Goal: Task Accomplishment & Management: Complete application form

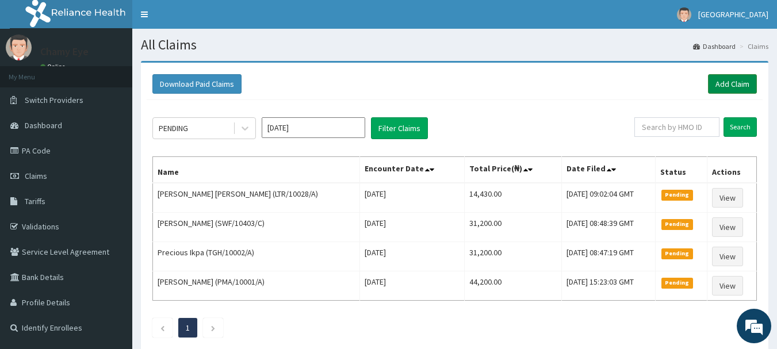
click at [733, 89] on link "Add Claim" at bounding box center [732, 84] width 49 height 20
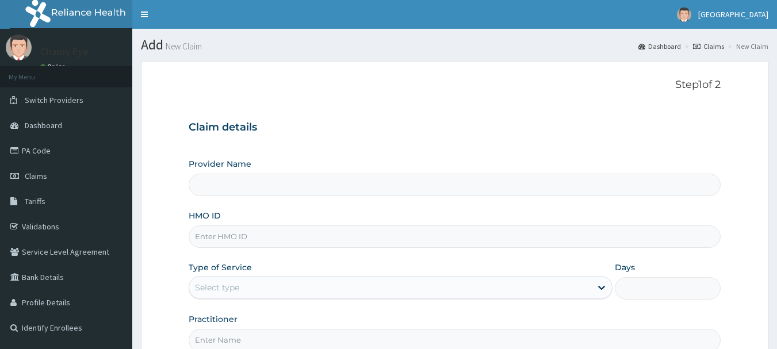
click at [337, 190] on input "Provider Name" at bounding box center [455, 185] width 532 height 22
click at [313, 243] on input "HMO ID" at bounding box center [455, 236] width 532 height 22
paste input "FRC/10035/D"
type input "Chamy Eye Clinic & Optical services"
type input "FRC/10035/D"
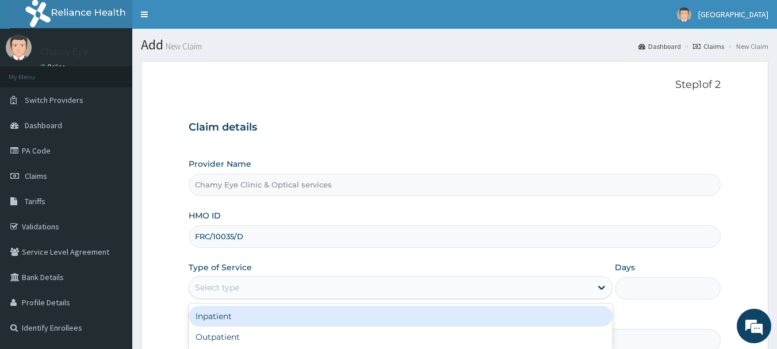
click at [326, 293] on div "Select type" at bounding box center [390, 287] width 402 height 18
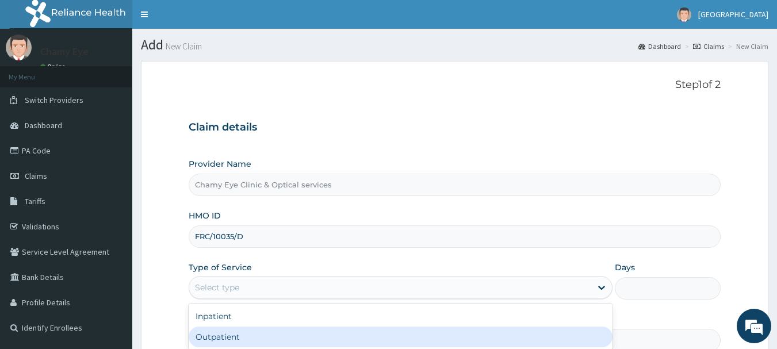
click at [314, 339] on div "Outpatient" at bounding box center [401, 336] width 424 height 21
type input "1"
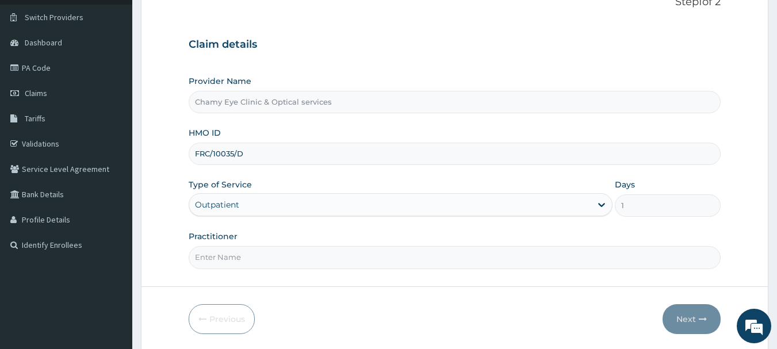
scroll to position [94, 0]
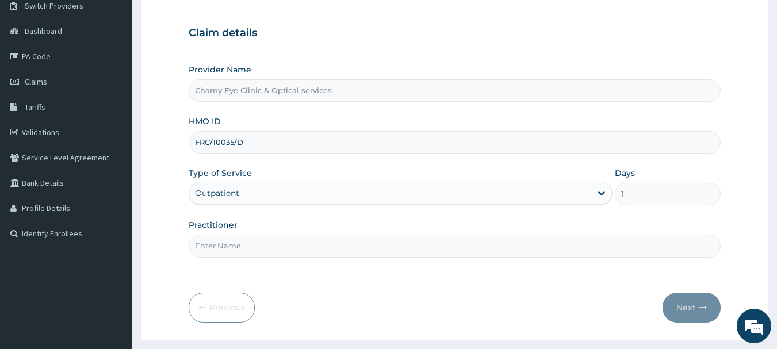
click at [426, 252] on input "Practitioner" at bounding box center [455, 246] width 532 height 22
type input "[PERSON_NAME]"
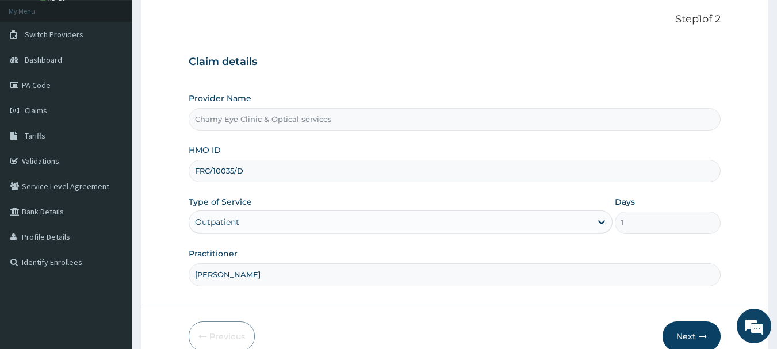
scroll to position [124, 0]
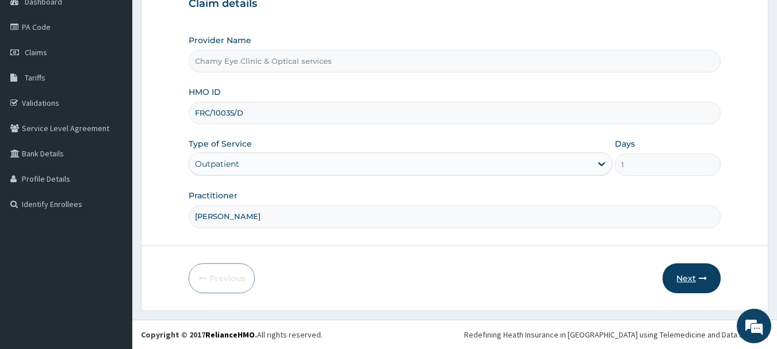
click at [688, 284] on button "Next" at bounding box center [691, 278] width 58 height 30
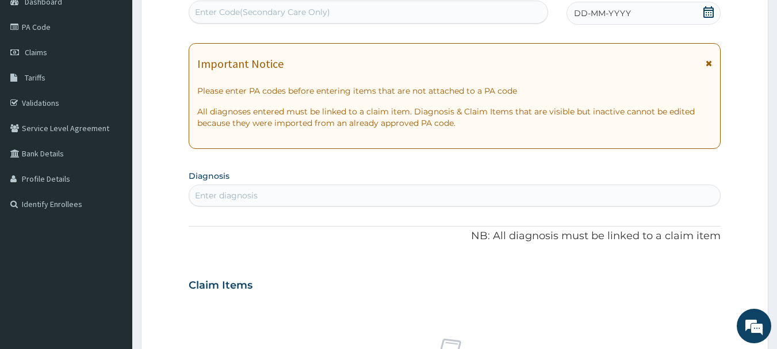
click at [253, 23] on div "Enter Code(Secondary Care Only)" at bounding box center [369, 12] width 360 height 23
paste input "PA/B618F4"
type input "PA/B618F4"
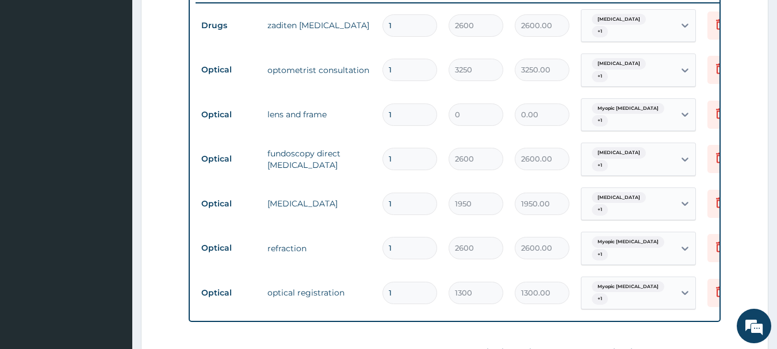
scroll to position [497, 0]
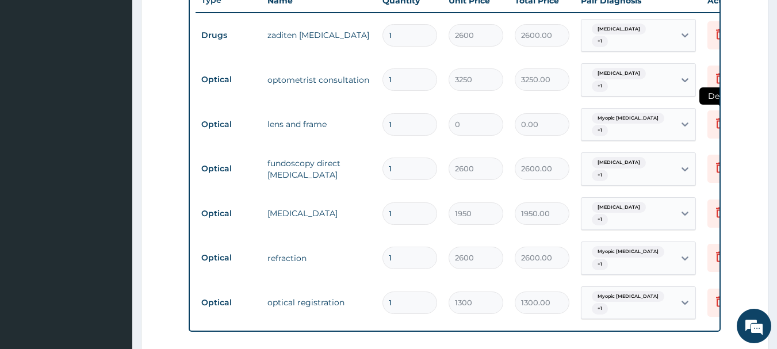
click at [711, 122] on icon at bounding box center [719, 124] width 25 height 28
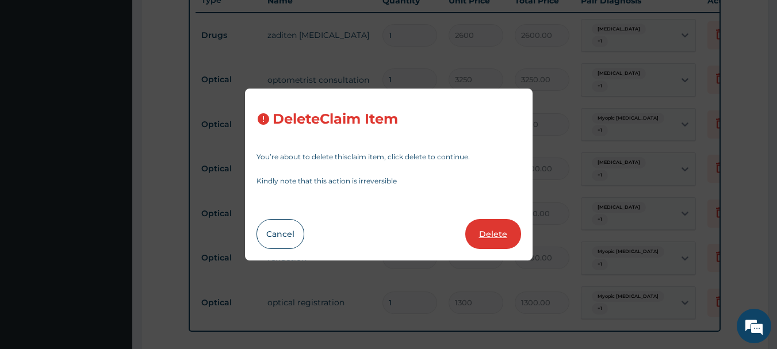
click at [501, 236] on button "Delete" at bounding box center [493, 234] width 56 height 30
type input "2600"
type input "2600.00"
type input "1950"
type input "1950.00"
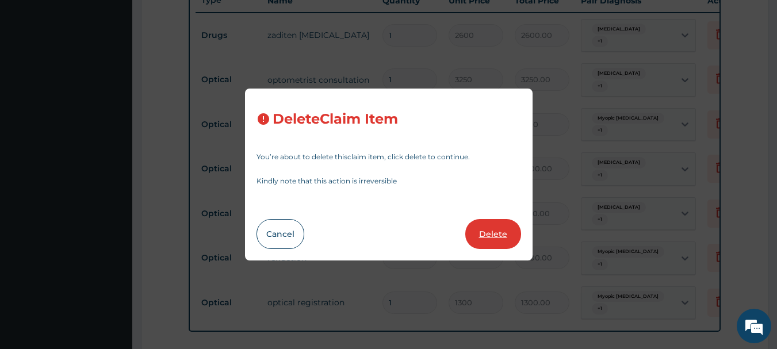
type input "2600"
type input "2600.00"
type input "1300"
type input "1300.00"
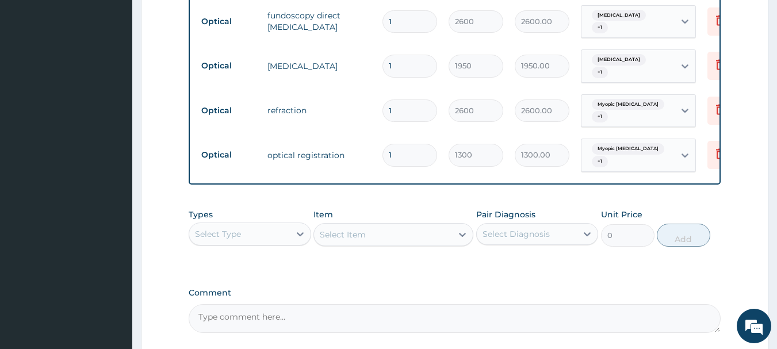
scroll to position [580, 0]
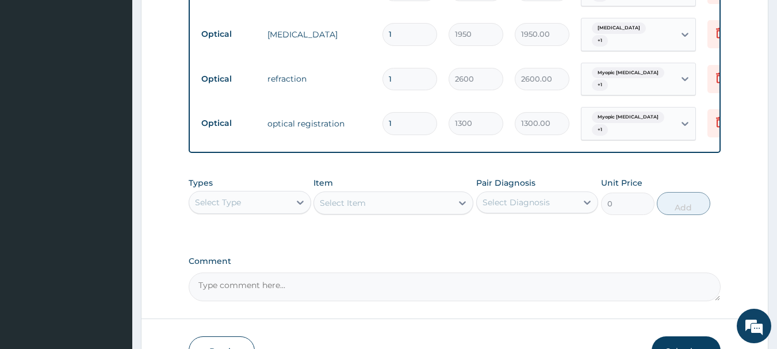
click at [237, 214] on div "Select Type" at bounding box center [250, 202] width 122 height 23
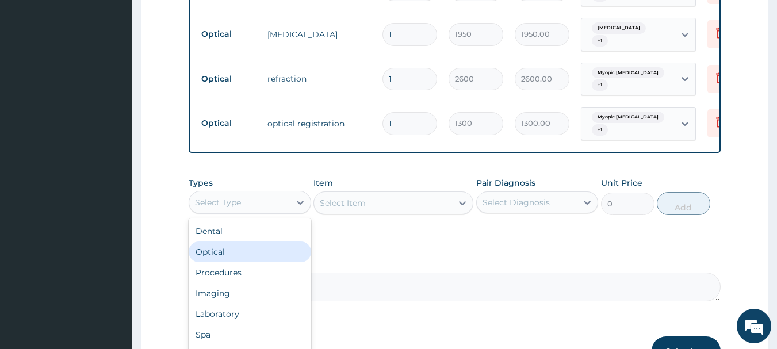
click at [266, 262] on div "Optical" at bounding box center [250, 251] width 122 height 21
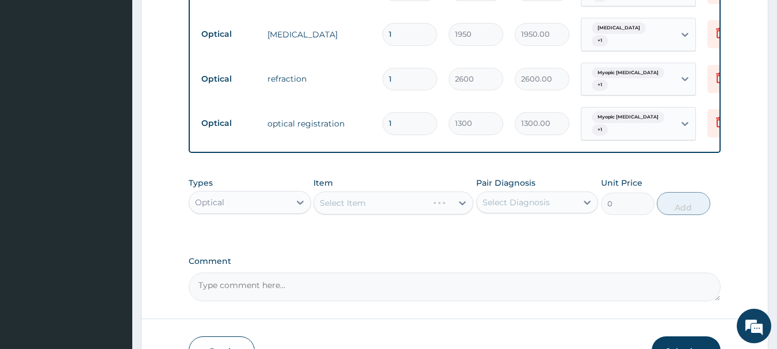
click at [504, 212] on div "Select Diagnosis" at bounding box center [526, 202] width 101 height 18
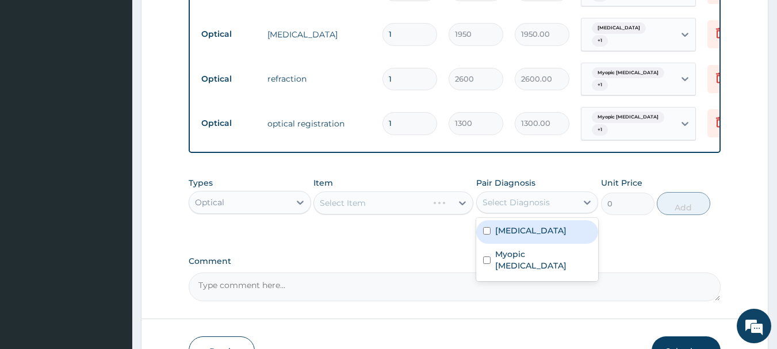
click at [510, 235] on label "Allergic conjunctivitis" at bounding box center [530, 230] width 71 height 11
checkbox input "true"
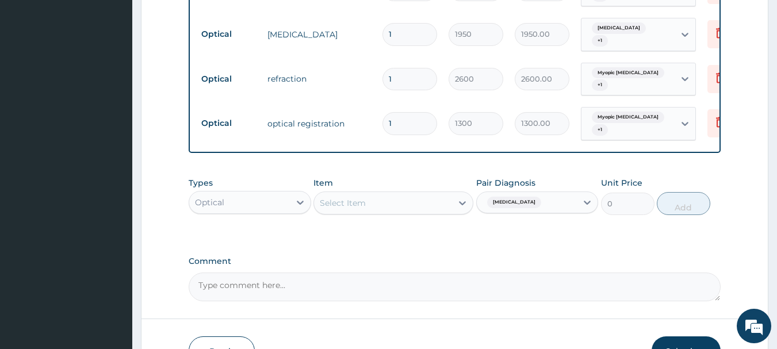
drag, startPoint x: 540, startPoint y: 208, endPoint x: 543, endPoint y: 216, distance: 8.8
click at [541, 208] on span "Allergic conjunctivitis" at bounding box center [514, 202] width 54 height 11
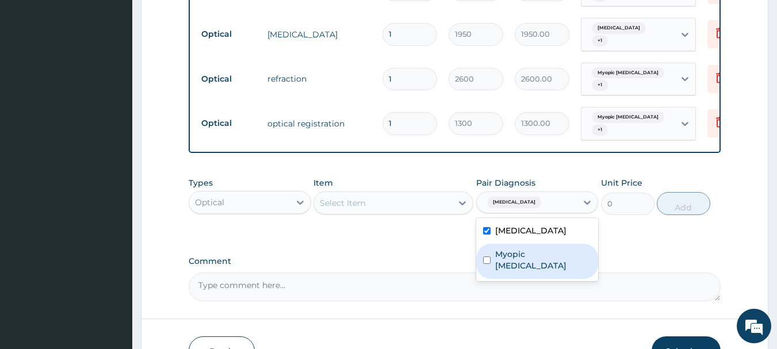
drag, startPoint x: 543, startPoint y: 216, endPoint x: 525, endPoint y: 259, distance: 46.9
click at [525, 213] on div "option Allergic conjunctivitis, selected. option Myopic astigmatism focused, 2 …" at bounding box center [537, 202] width 122 height 22
click at [525, 259] on label "Myopic astigmatism" at bounding box center [543, 259] width 97 height 23
checkbox input "true"
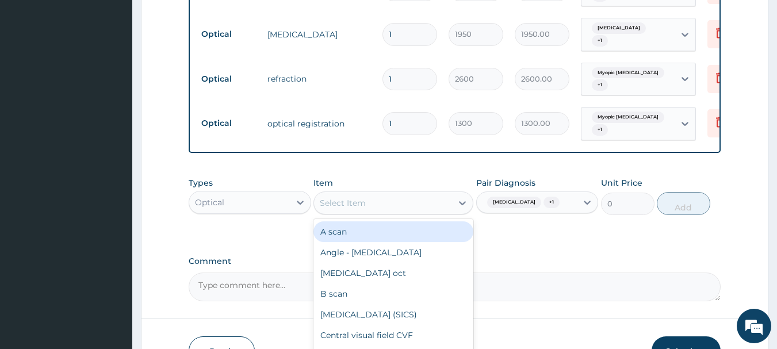
click at [443, 212] on div "Select Item" at bounding box center [383, 203] width 138 height 18
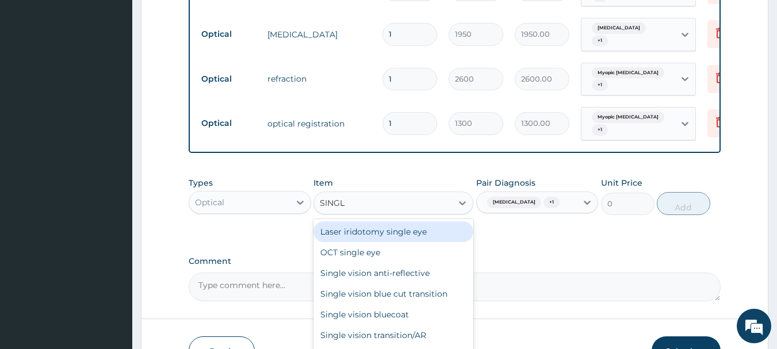
type input "SINGLE"
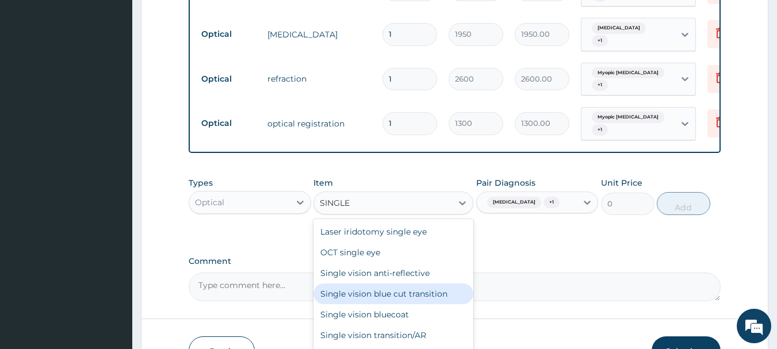
click at [418, 304] on div "Single vision blue cut transition" at bounding box center [393, 293] width 160 height 21
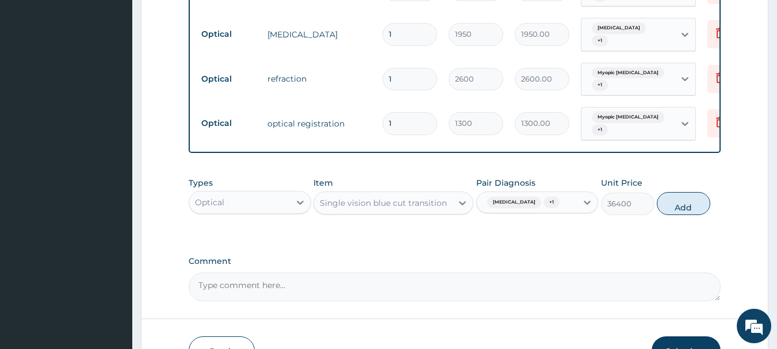
scroll to position [671, 0]
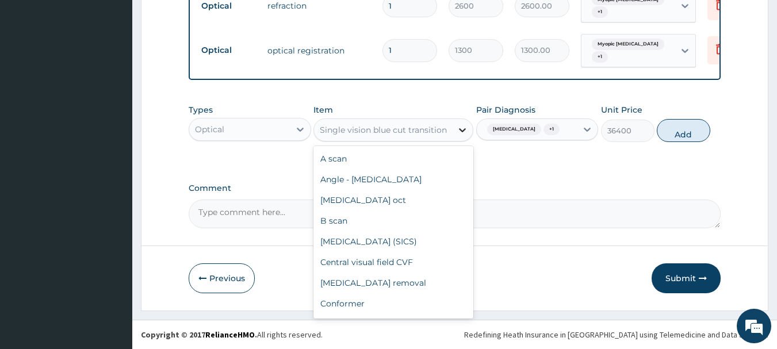
click at [452, 120] on div at bounding box center [462, 130] width 21 height 21
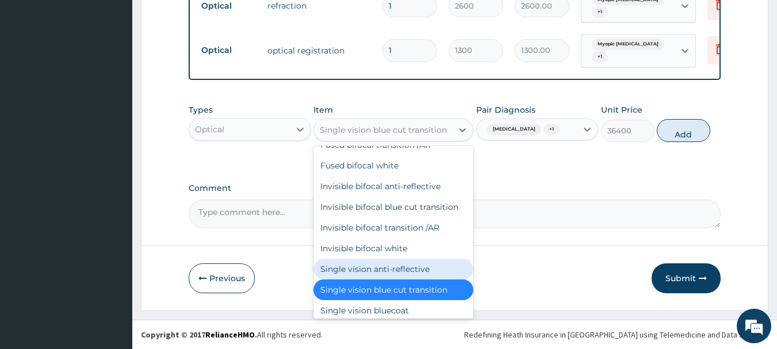
click at [418, 275] on div "Single vision anti-reflective" at bounding box center [393, 269] width 160 height 21
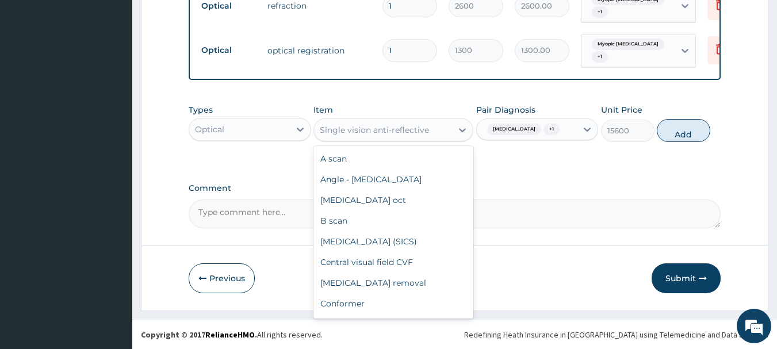
click at [432, 121] on div "Single vision anti-reflective" at bounding box center [383, 130] width 138 height 18
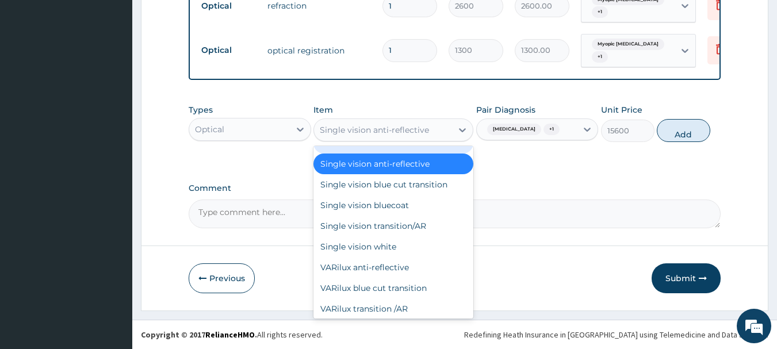
scroll to position [1537, 0]
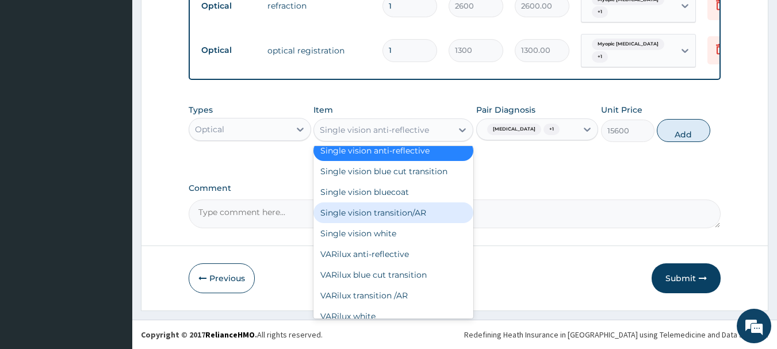
click at [414, 220] on div "Single vision transition/AR" at bounding box center [393, 212] width 160 height 21
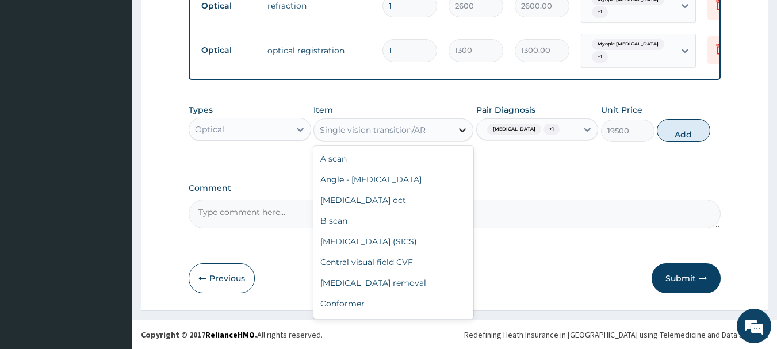
click at [452, 120] on div at bounding box center [462, 130] width 21 height 21
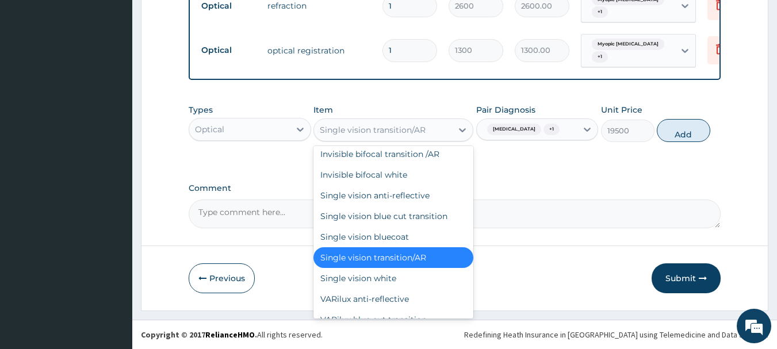
scroll to position [1506, 0]
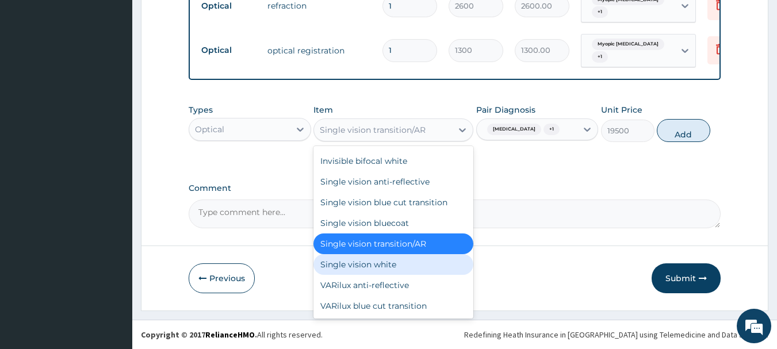
click at [434, 274] on div "Single vision white" at bounding box center [393, 264] width 160 height 21
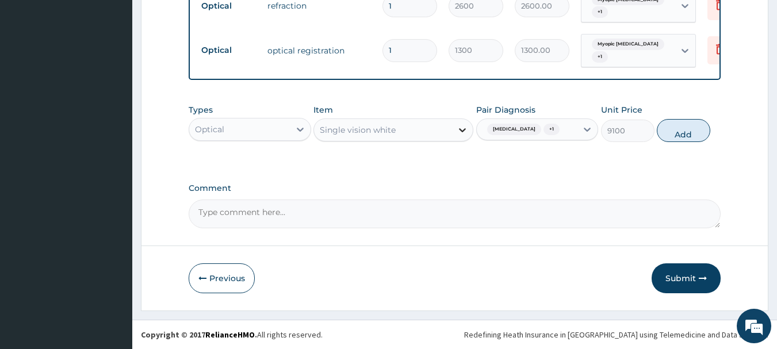
click at [460, 128] on icon at bounding box center [462, 130] width 7 height 4
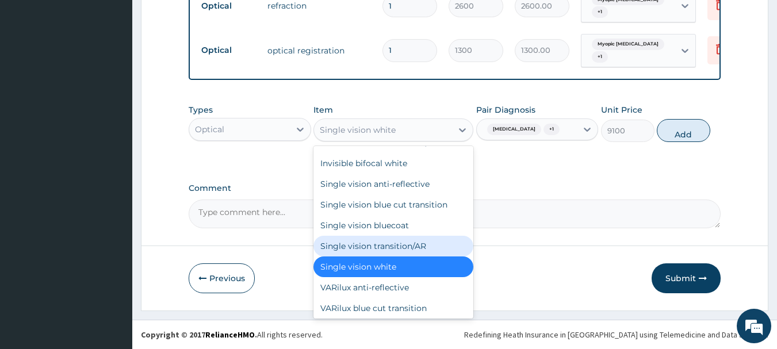
scroll to position [1527, 0]
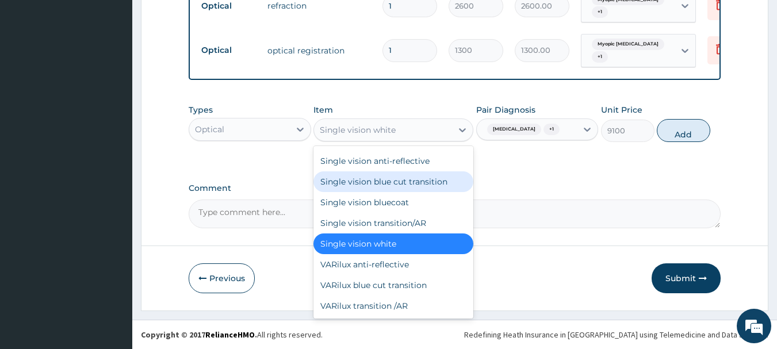
click at [430, 182] on div "Single vision blue cut transition" at bounding box center [393, 181] width 160 height 21
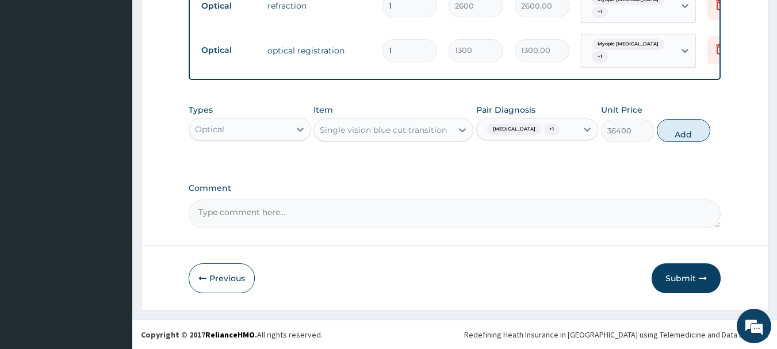
click at [450, 121] on div "Single vision blue cut transition" at bounding box center [383, 130] width 138 height 18
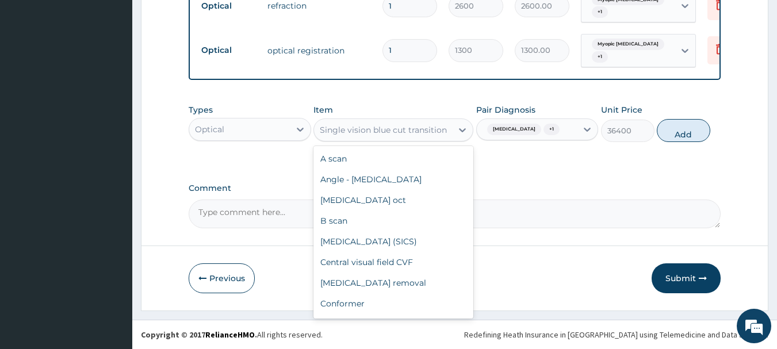
scroll to position [1419, 0]
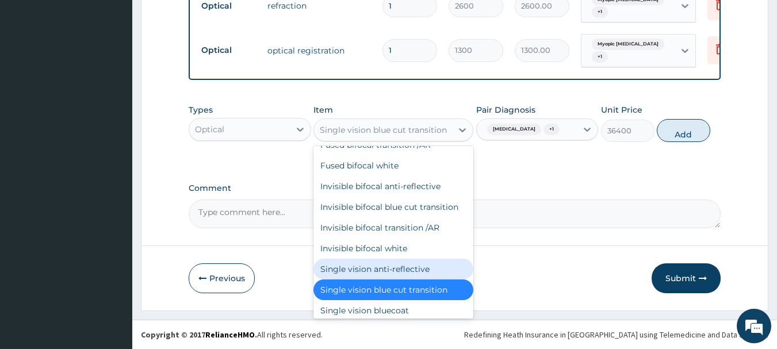
click at [418, 268] on div "Single vision anti-reflective" at bounding box center [393, 269] width 160 height 21
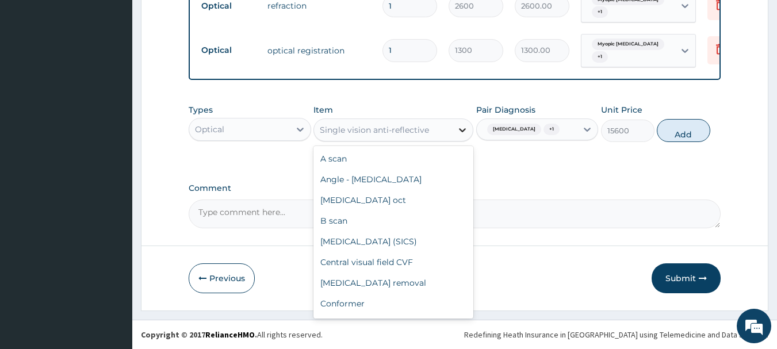
click at [460, 124] on icon at bounding box center [461, 129] width 11 height 11
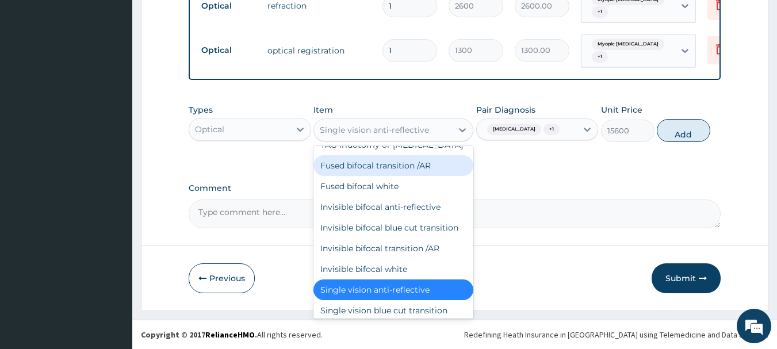
click at [406, 160] on div "Fused bifocal transition /AR" at bounding box center [393, 165] width 160 height 21
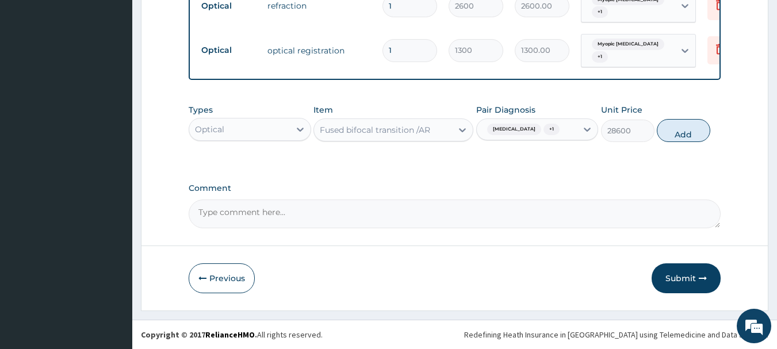
click at [428, 129] on div "Fused bifocal transition /AR" at bounding box center [383, 130] width 138 height 18
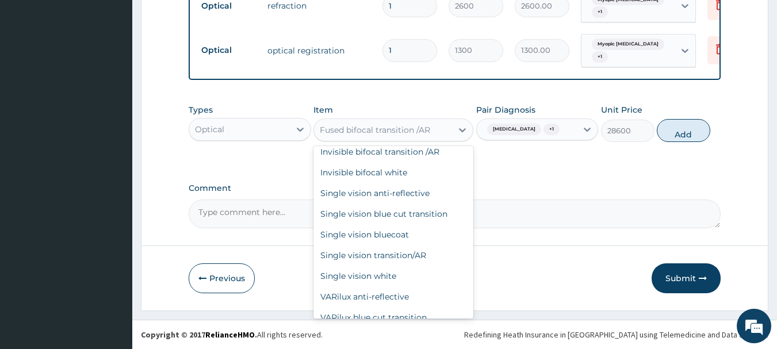
scroll to position [1580, 0]
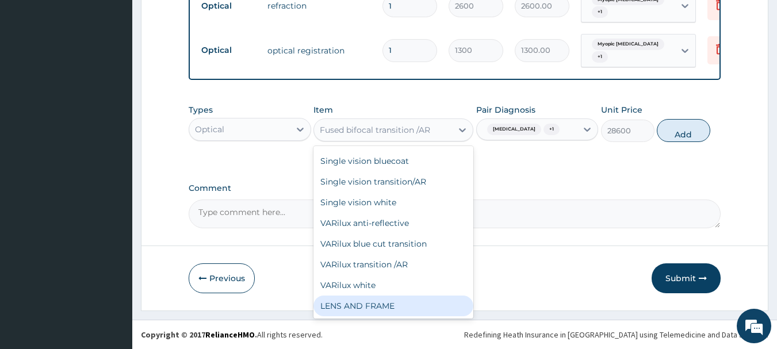
click at [421, 309] on div "A scan Angle - gonioscopy Anterior segment oct B scan Cataract surgery (SICS) C…" at bounding box center [393, 232] width 160 height 172
click at [425, 298] on div "LENS AND FRAME" at bounding box center [393, 305] width 160 height 21
type input "0"
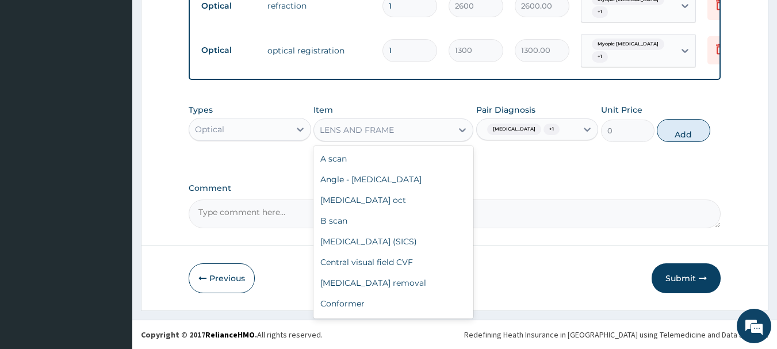
click at [421, 121] on div "LENS AND FRAME" at bounding box center [383, 130] width 138 height 18
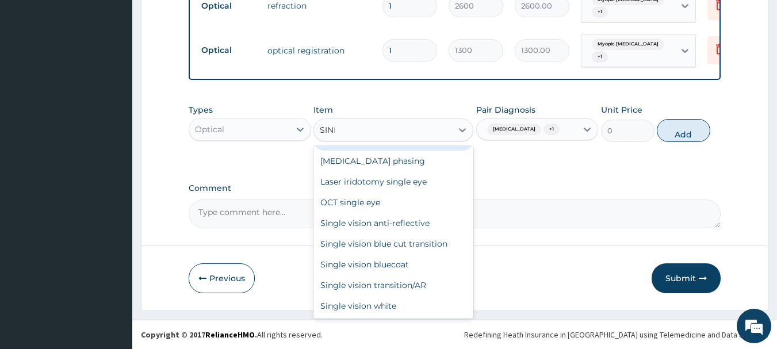
scroll to position [0, 0]
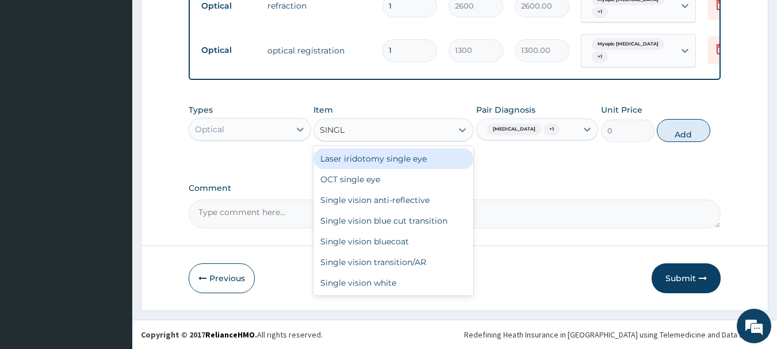
type input "SINGLE"
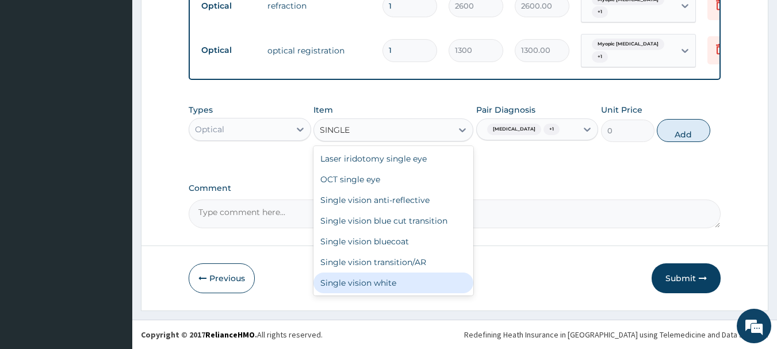
click at [406, 277] on div "Single vision white" at bounding box center [393, 282] width 160 height 21
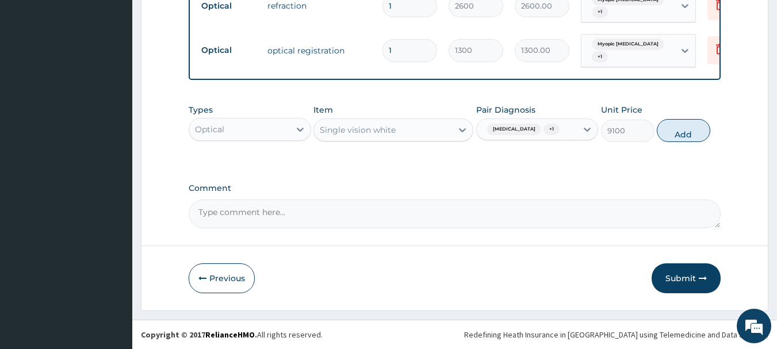
click at [433, 121] on div "Single vision white" at bounding box center [383, 130] width 138 height 18
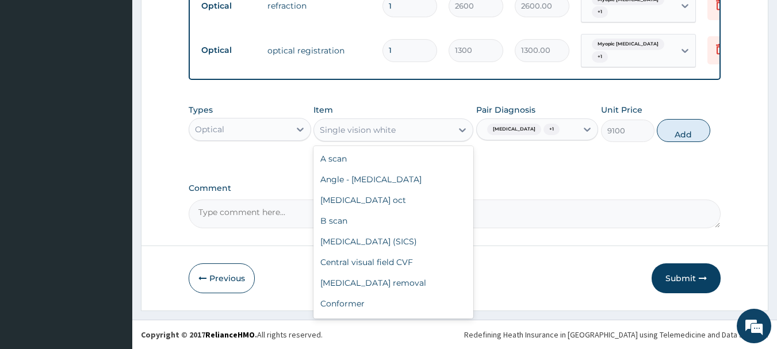
scroll to position [1481, 0]
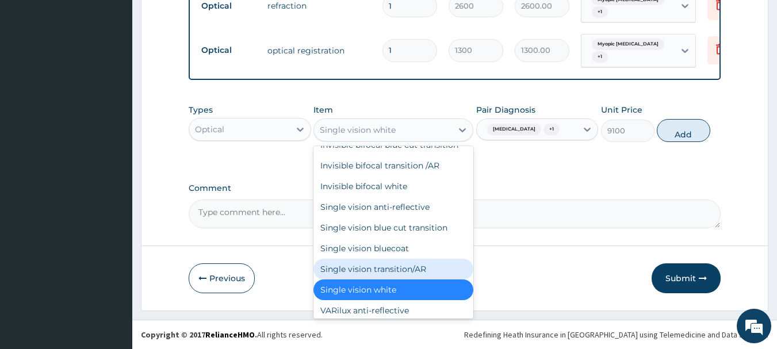
click at [403, 274] on div "Single vision transition/AR" at bounding box center [393, 269] width 160 height 21
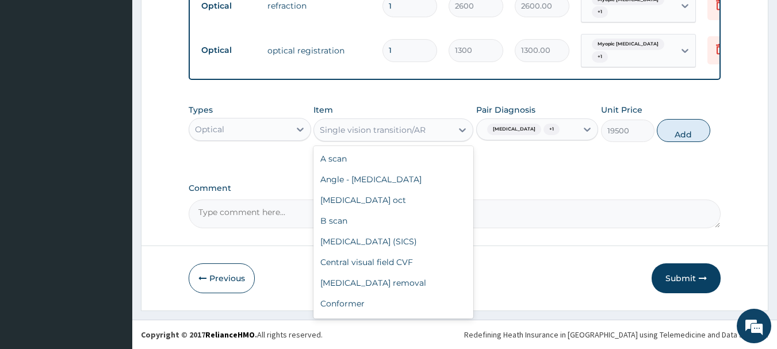
click at [437, 121] on div "Single vision transition/AR" at bounding box center [383, 130] width 138 height 18
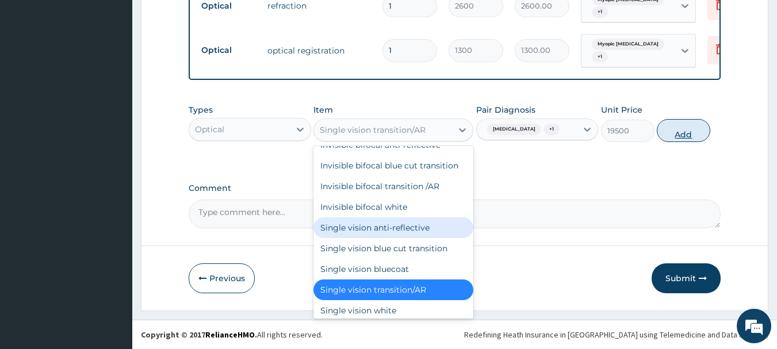
click at [685, 129] on button "Add" at bounding box center [682, 130] width 53 height 23
type input "0"
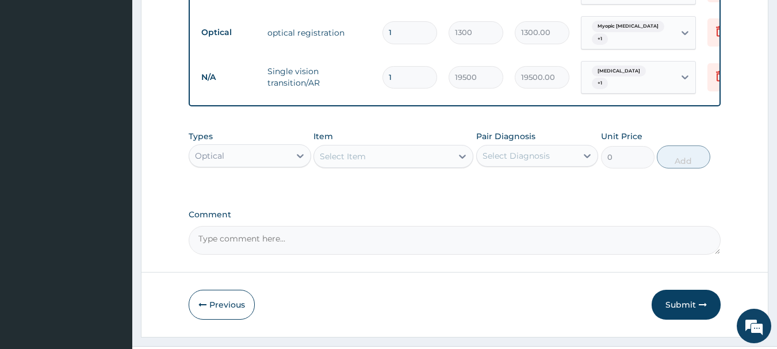
type input "0.00"
type input "2"
type input "39000.00"
type input "0.00"
type input "3"
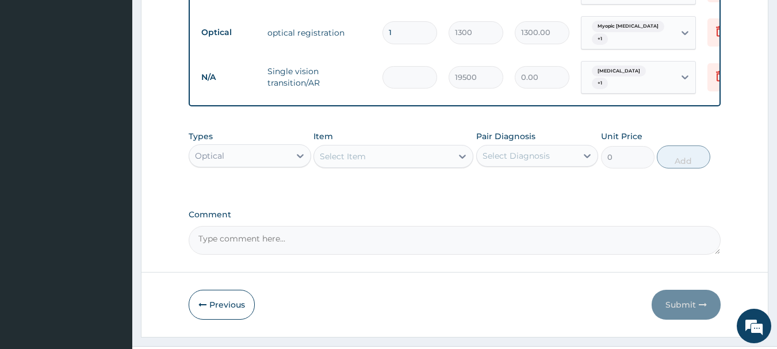
type input "58500.00"
type input "0.00"
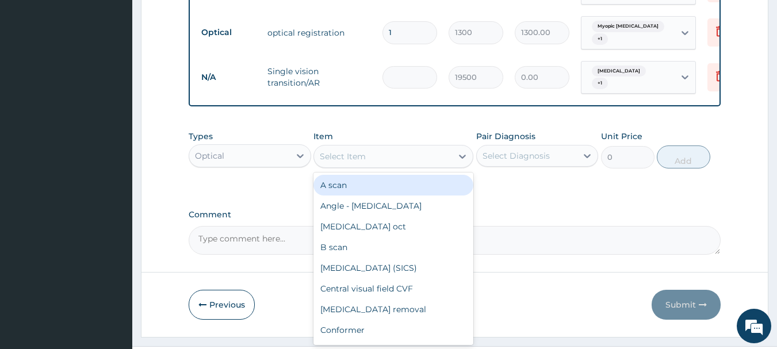
click at [413, 166] on div "Select Item" at bounding box center [383, 156] width 138 height 18
type input "SINGL"
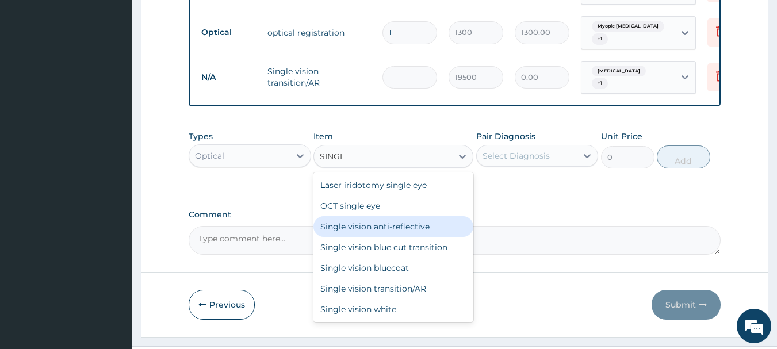
click at [414, 237] on div "Single vision anti-reflective" at bounding box center [393, 226] width 160 height 21
type input "15600"
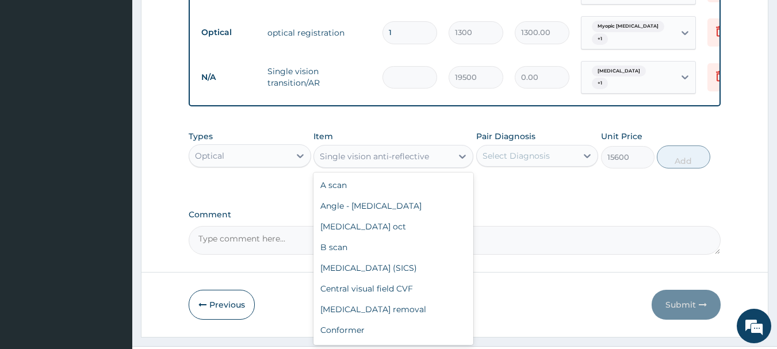
click at [448, 162] on div "Single vision anti-reflective" at bounding box center [383, 156] width 138 height 18
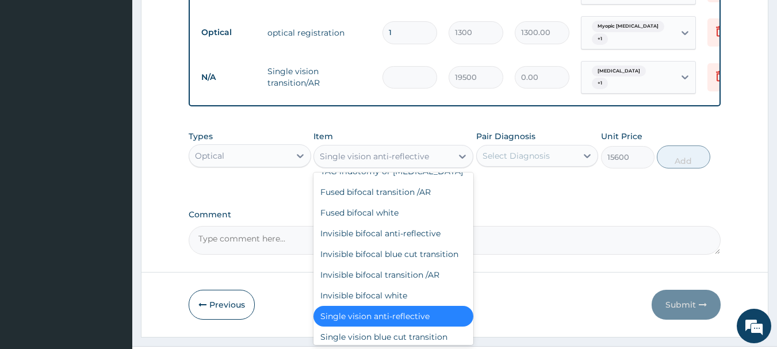
click at [527, 157] on div "Select Diagnosis" at bounding box center [526, 156] width 101 height 18
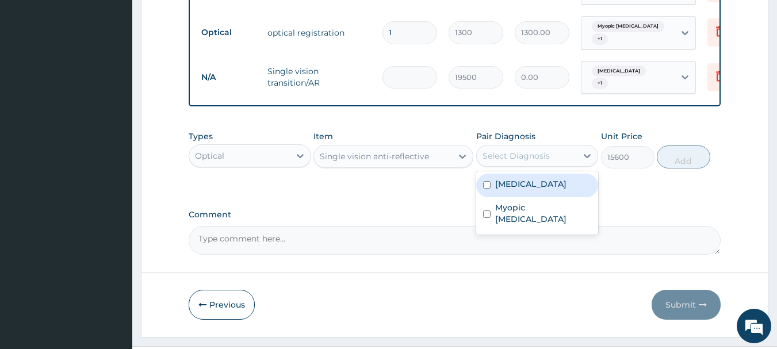
click at [525, 190] on label "Allergic conjunctivitis" at bounding box center [530, 183] width 71 height 11
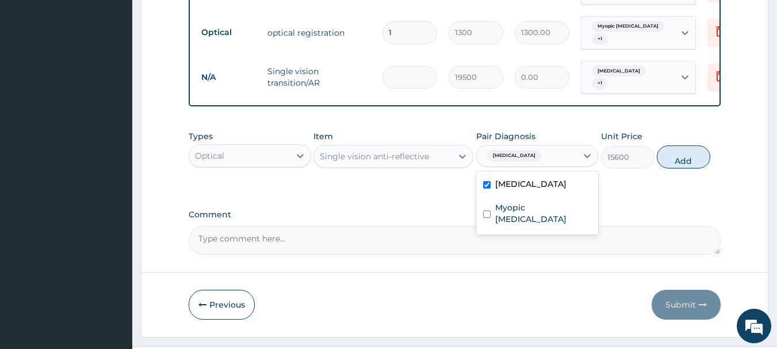
checkbox input "true"
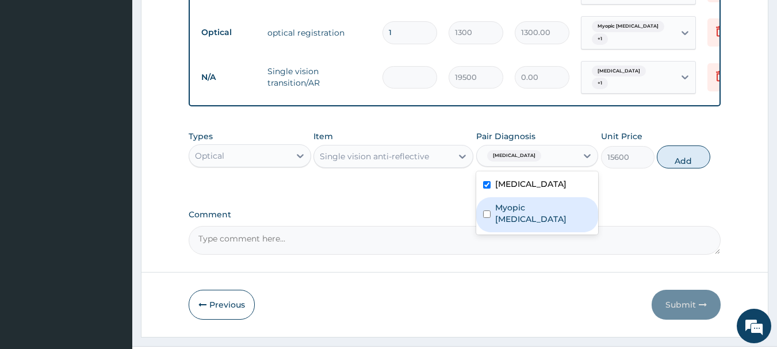
click at [530, 221] on label "Myopic astigmatism" at bounding box center [543, 213] width 97 height 23
checkbox input "true"
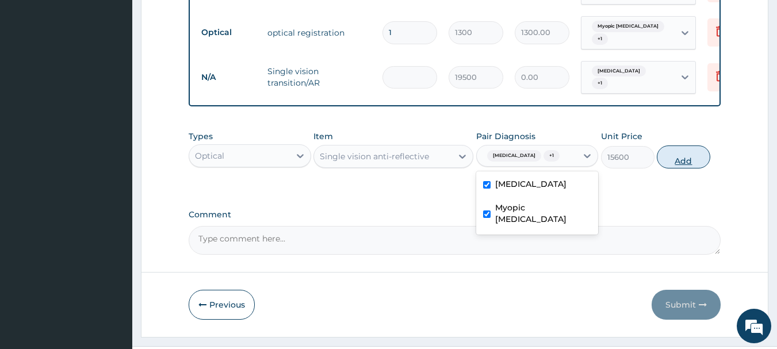
click at [705, 168] on button "Add" at bounding box center [682, 156] width 53 height 23
type input "0"
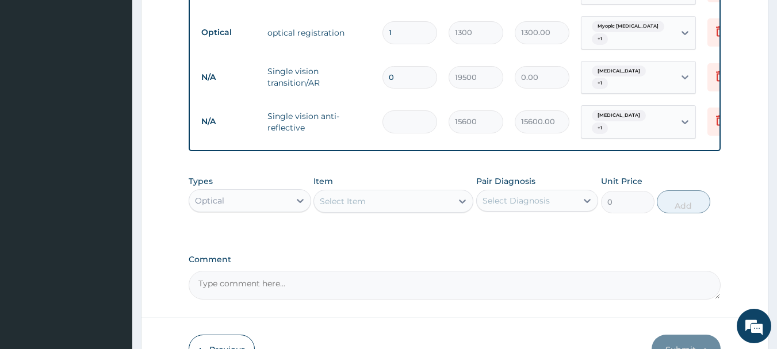
type input "0.00"
type input "3"
type input "46800.00"
type input "0.00"
type input "4"
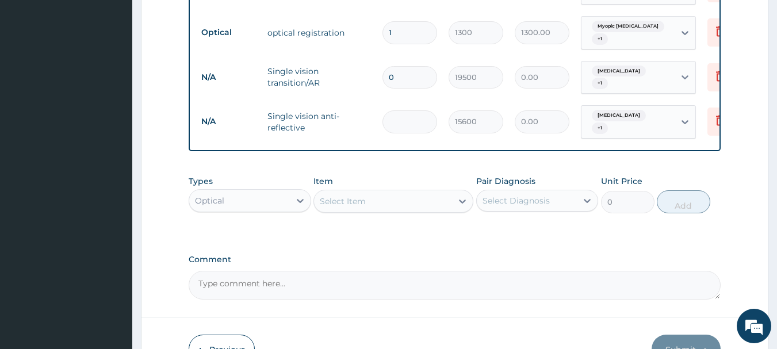
type input "62400.00"
type input "0.00"
type input "5"
type input "78000.00"
type input "0.00"
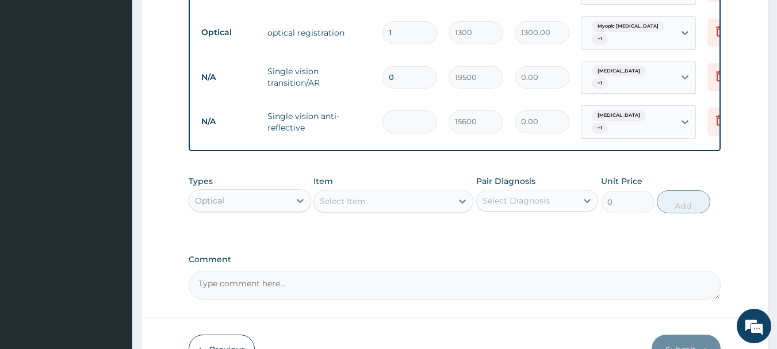
click at [403, 210] on div "Select Item" at bounding box center [383, 201] width 138 height 18
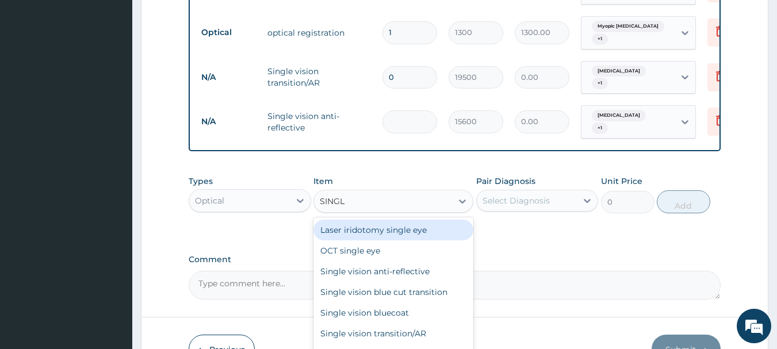
type input "SINGLE"
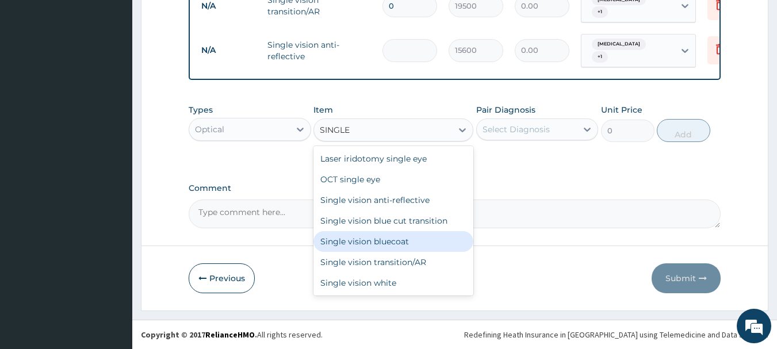
click at [433, 248] on div "Single vision bluecoat" at bounding box center [393, 241] width 160 height 21
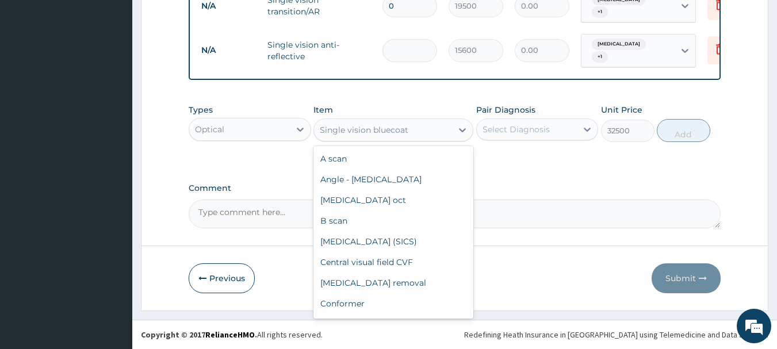
click at [418, 133] on div "Single vision bluecoat" at bounding box center [383, 130] width 138 height 18
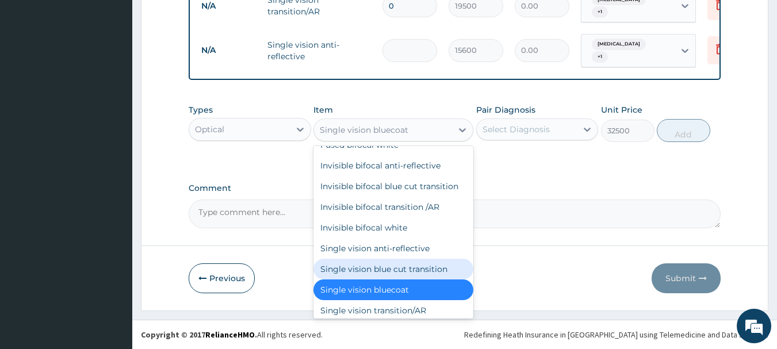
click at [395, 277] on div "Single vision blue cut transition" at bounding box center [393, 269] width 160 height 21
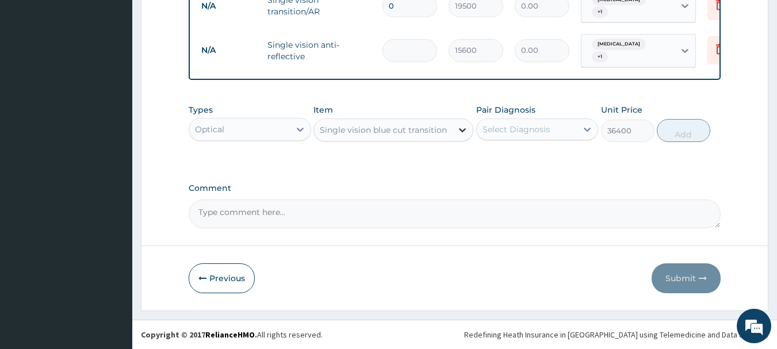
click at [457, 130] on icon at bounding box center [461, 129] width 11 height 11
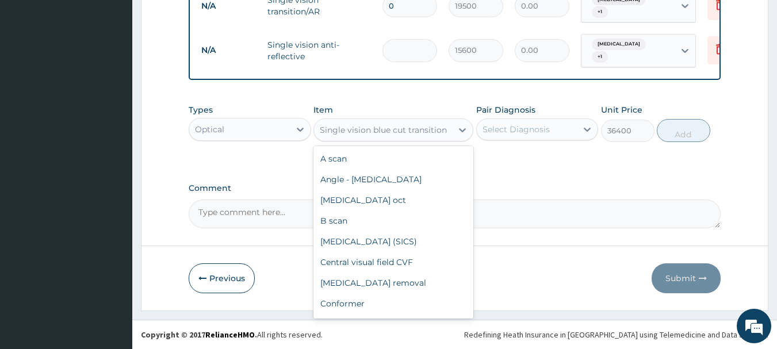
scroll to position [1419, 0]
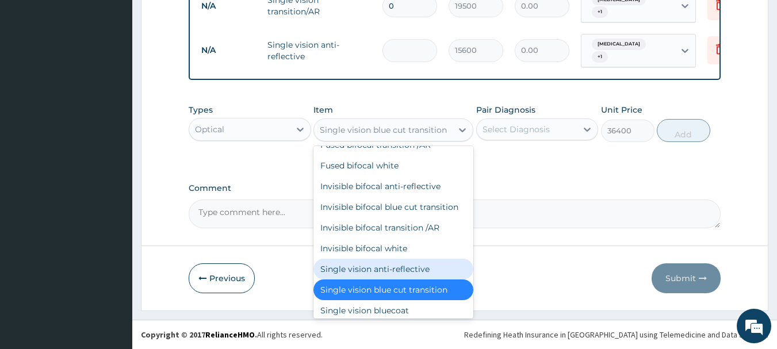
click at [425, 279] on div "Single vision anti-reflective" at bounding box center [393, 269] width 160 height 21
type input "0"
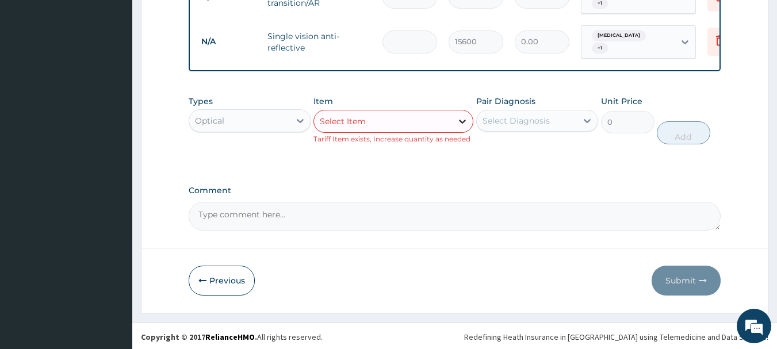
click at [460, 124] on icon at bounding box center [462, 122] width 7 height 4
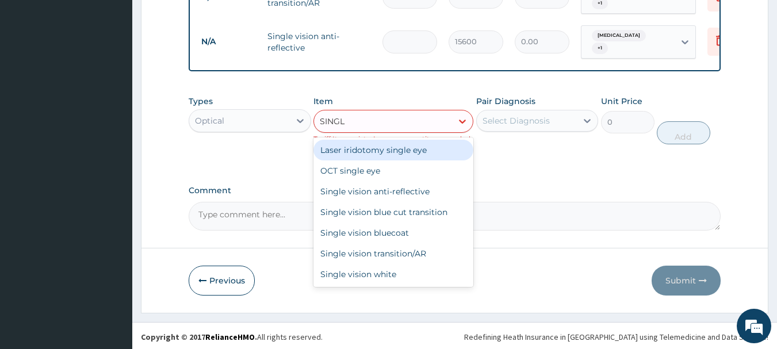
type input "SINGLE"
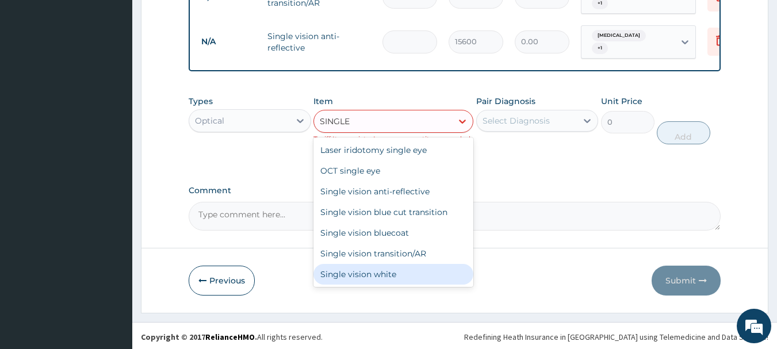
click at [421, 285] on div "Single vision white" at bounding box center [393, 274] width 160 height 21
type input "9100"
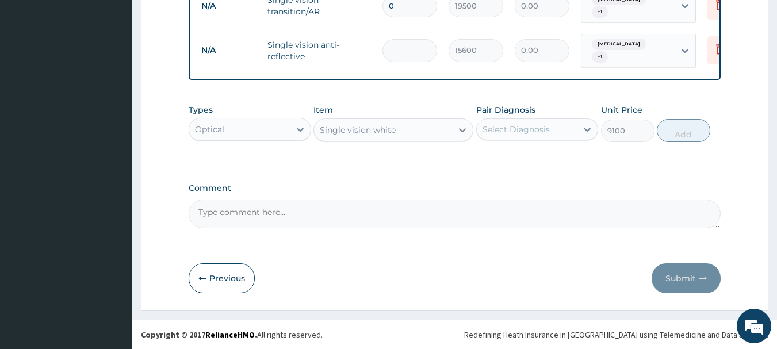
click at [536, 128] on div "Select Diagnosis" at bounding box center [515, 129] width 67 height 11
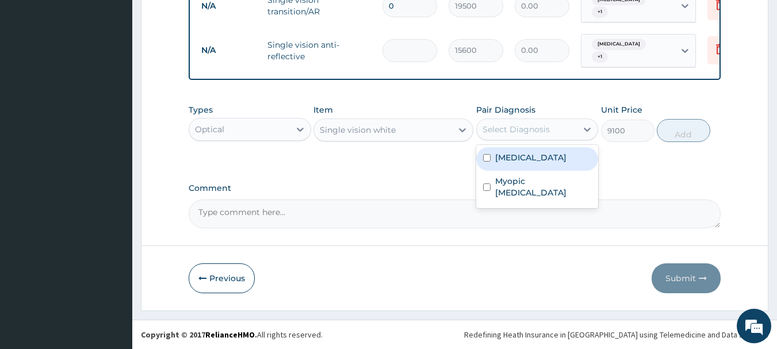
click at [534, 148] on div "Allergic conjunctivitis" at bounding box center [537, 159] width 122 height 24
checkbox input "true"
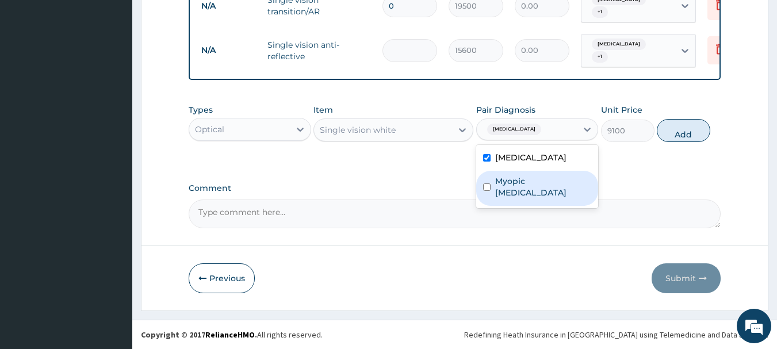
click at [535, 179] on label "Myopic astigmatism" at bounding box center [543, 186] width 97 height 23
checkbox input "true"
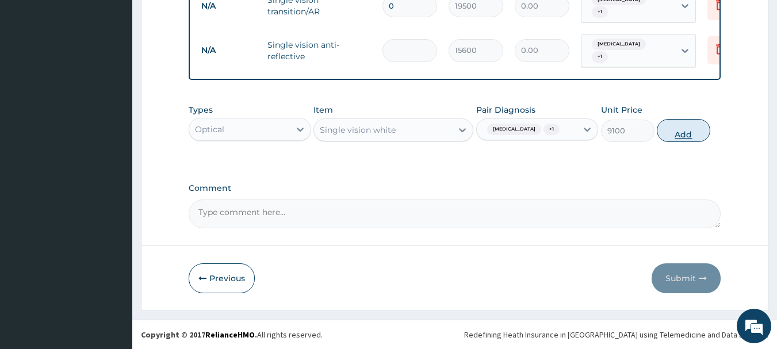
click at [689, 141] on button "Add" at bounding box center [682, 130] width 53 height 23
type input "0"
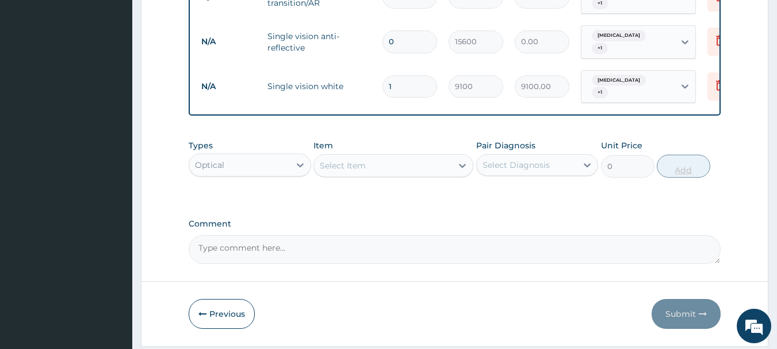
type input "0.00"
type input "5"
type input "45500.00"
type input "54"
type input "491400.00"
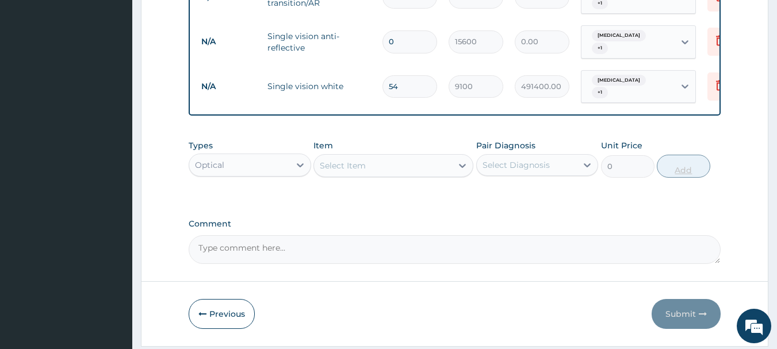
type input "5"
type input "45500.00"
type input "0.00"
type input "4"
type input "36400.00"
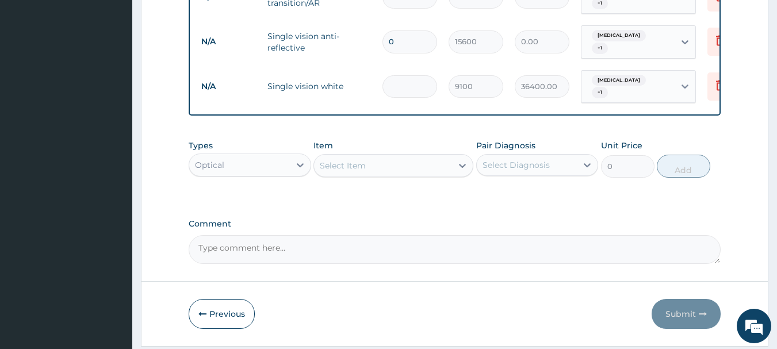
type input "0.00"
type input "6"
type input "54600.00"
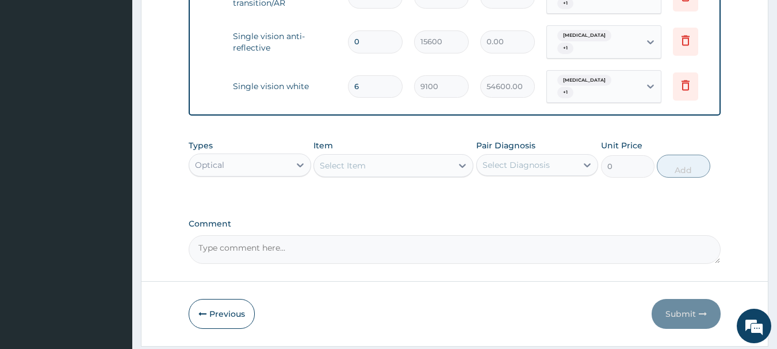
scroll to position [0, 41]
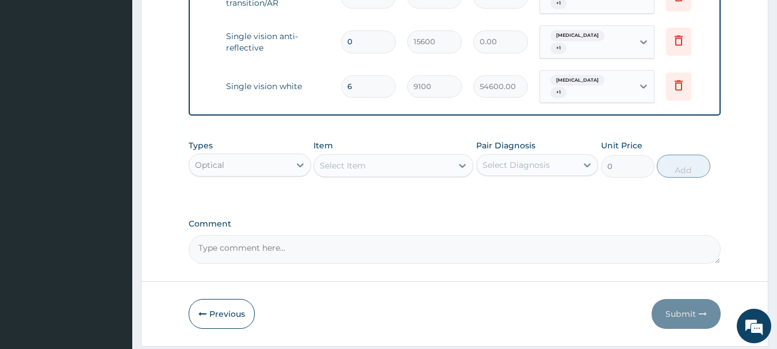
type input "6"
click at [372, 44] on input "0" at bounding box center [368, 41] width 55 height 22
drag, startPoint x: 372, startPoint y: 44, endPoint x: 344, endPoint y: 46, distance: 27.6
click at [344, 46] on input "0" at bounding box center [368, 41] width 55 height 22
type input "3"
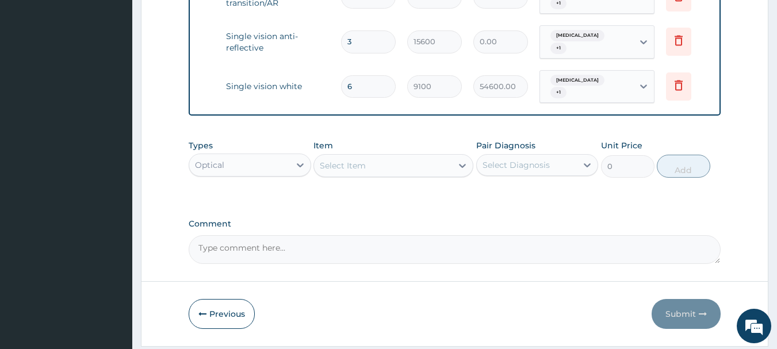
type input "46800.00"
type input "0.00"
type input "4"
type input "62400.00"
type input "0.00"
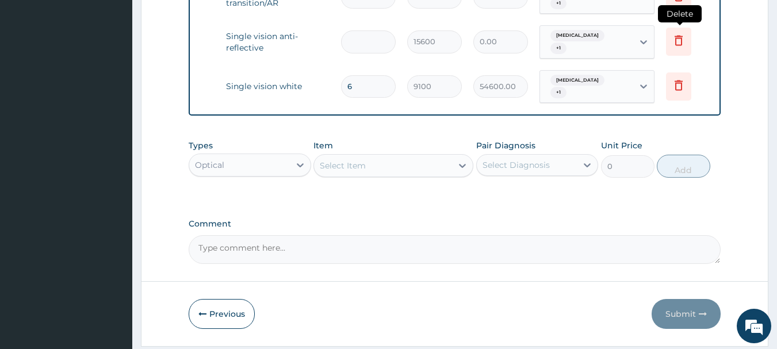
click at [685, 37] on icon at bounding box center [678, 40] width 14 height 14
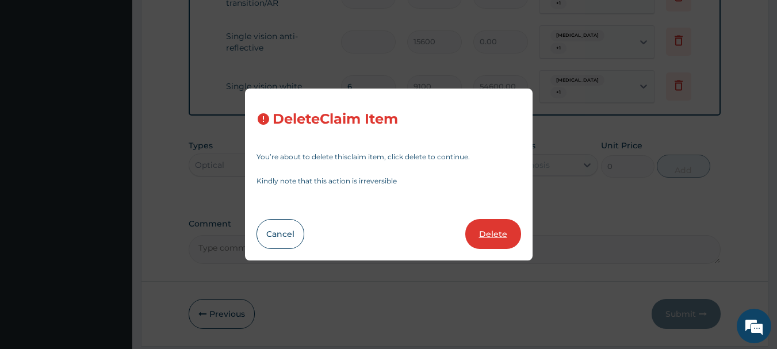
click at [502, 236] on button "Delete" at bounding box center [493, 234] width 56 height 30
type input "6"
type input "9100"
type input "54600.00"
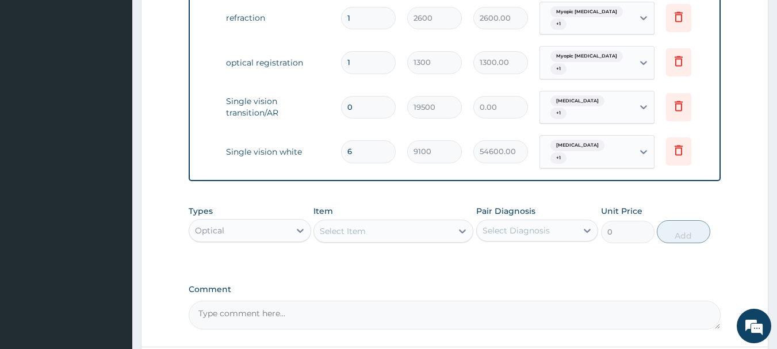
scroll to position [614, 0]
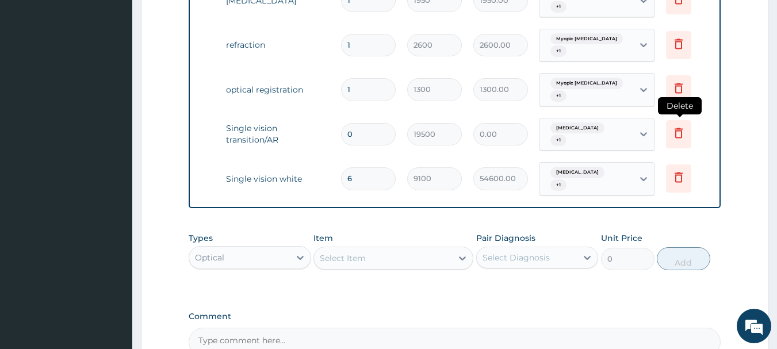
click at [679, 132] on icon at bounding box center [678, 133] width 14 height 14
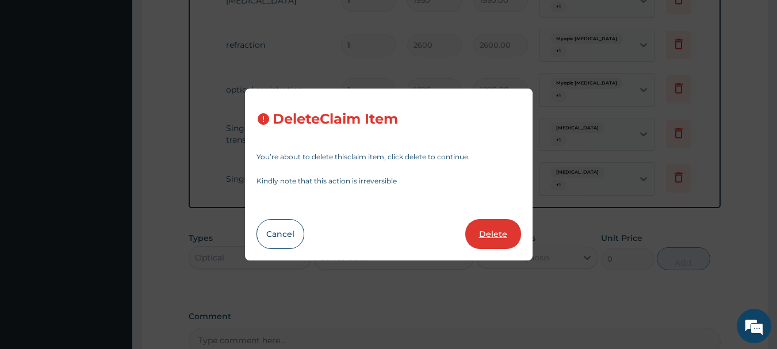
click at [505, 241] on button "Delete" at bounding box center [493, 234] width 56 height 30
type input "6"
type input "9100"
type input "54600.00"
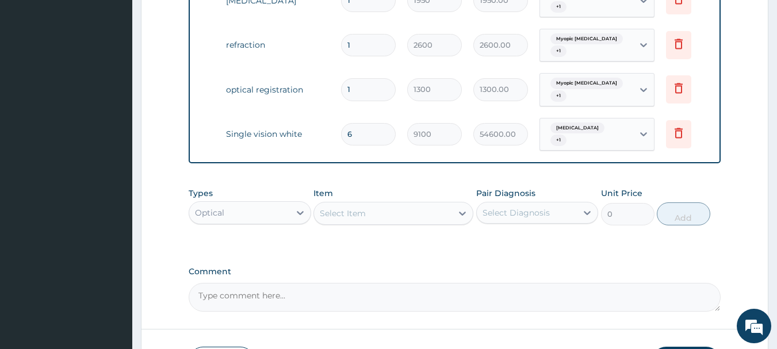
scroll to position [706, 0]
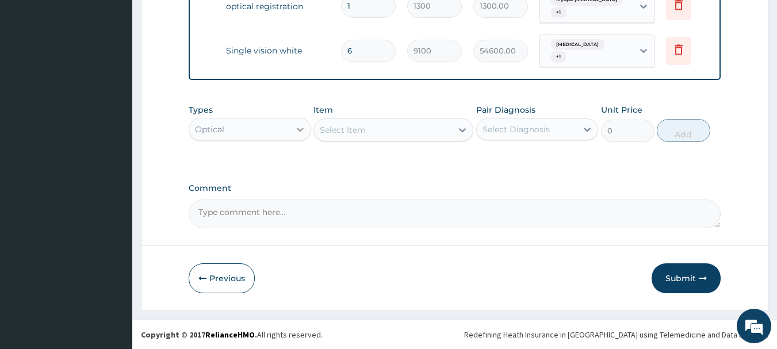
click at [291, 125] on div at bounding box center [300, 129] width 21 height 21
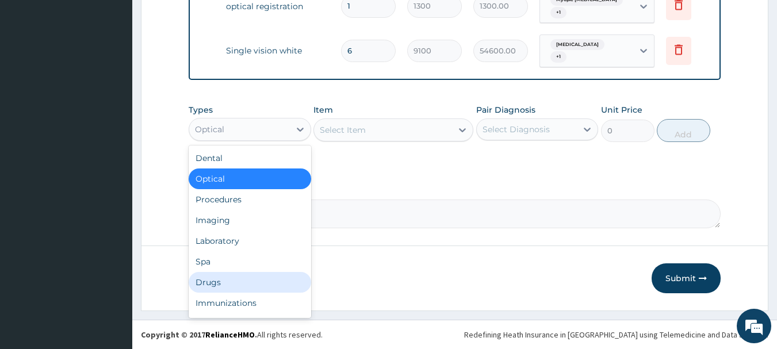
click at [258, 287] on div "Drugs" at bounding box center [250, 282] width 122 height 21
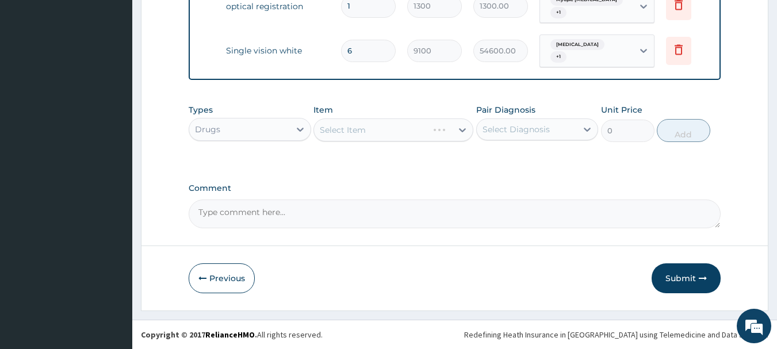
click at [575, 129] on div "Select Diagnosis" at bounding box center [526, 129] width 101 height 18
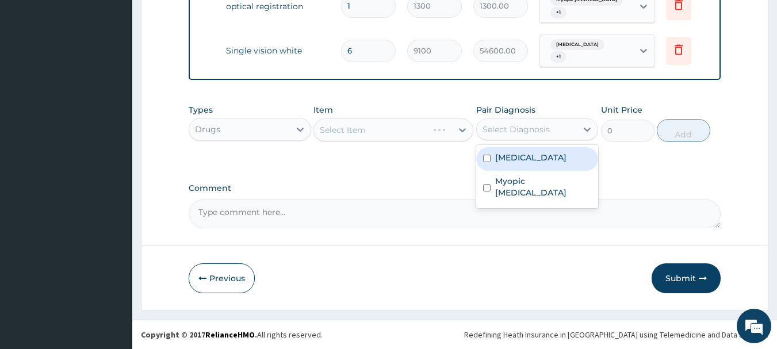
click at [562, 164] on div "Allergic conjunctivitis" at bounding box center [537, 159] width 122 height 24
checkbox input "true"
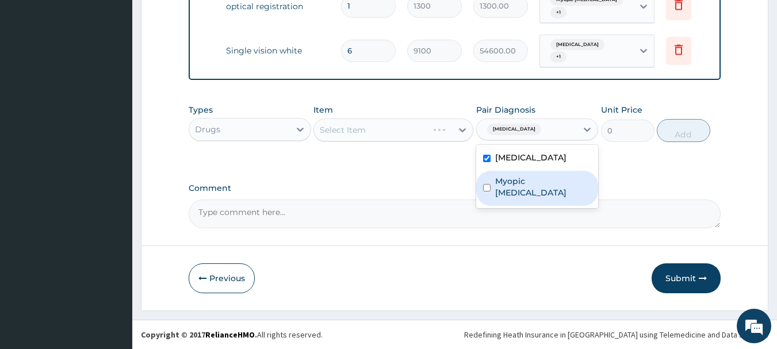
click at [542, 173] on div "Myopic astigmatism" at bounding box center [537, 188] width 122 height 35
checkbox input "true"
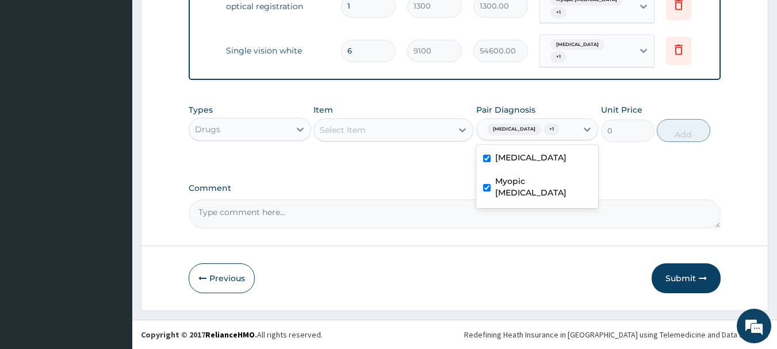
click at [438, 134] on div "Select Item" at bounding box center [383, 130] width 138 height 18
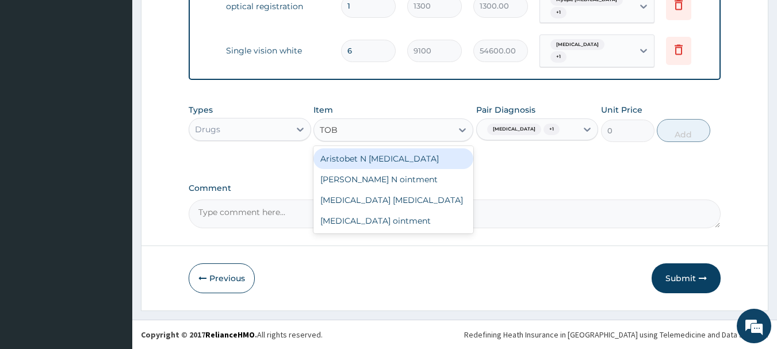
type input "TOBR"
click at [416, 163] on div "Tobramycin eye drop" at bounding box center [393, 158] width 160 height 21
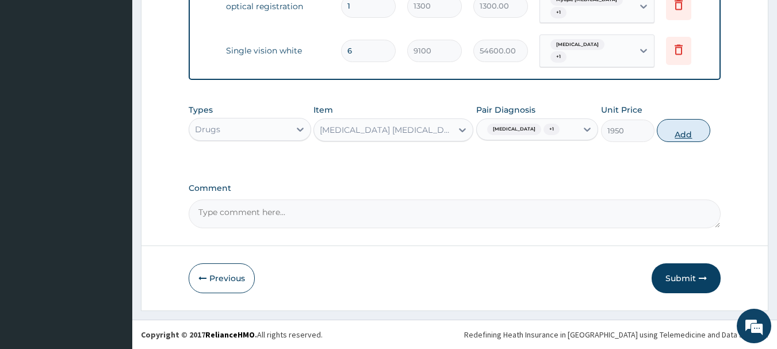
click at [694, 142] on button "Add" at bounding box center [682, 130] width 53 height 23
type input "0"
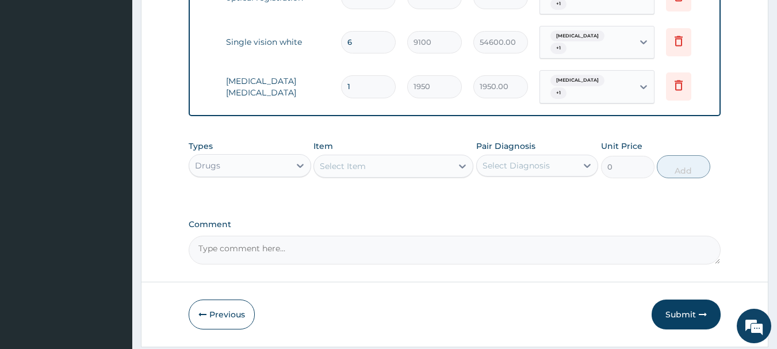
click at [413, 175] on div "Select Item" at bounding box center [383, 166] width 138 height 18
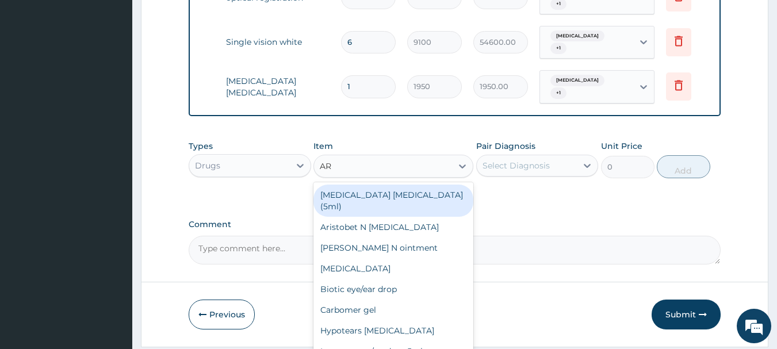
type input "ARI"
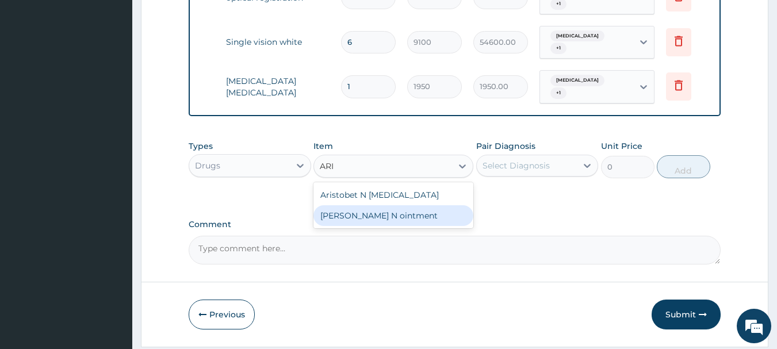
click at [409, 226] on div "Aristobet N ointment" at bounding box center [393, 215] width 160 height 21
type input "1950"
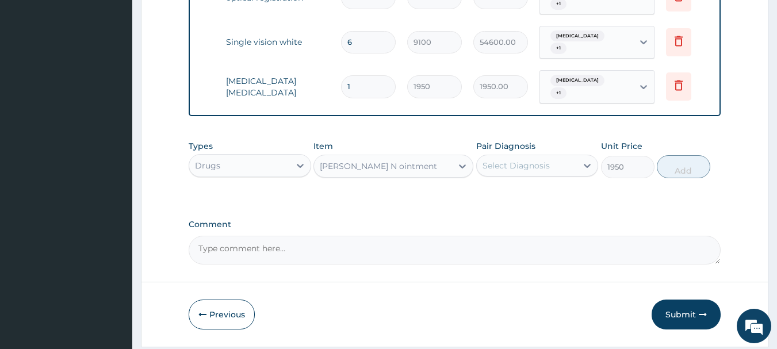
click at [540, 166] on div "Select Diagnosis" at bounding box center [526, 165] width 101 height 18
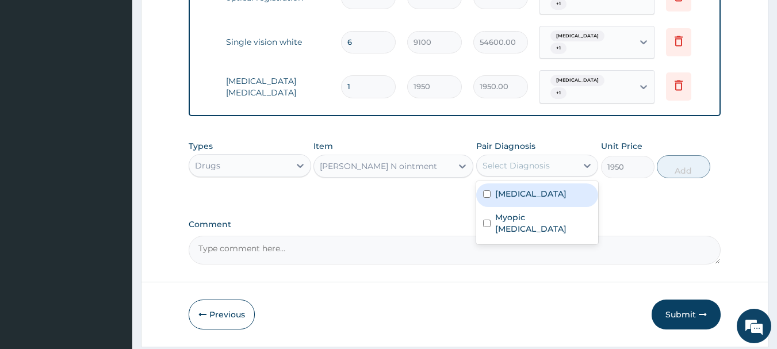
click at [536, 207] on div "Allergic conjunctivitis" at bounding box center [537, 195] width 122 height 24
checkbox input "true"
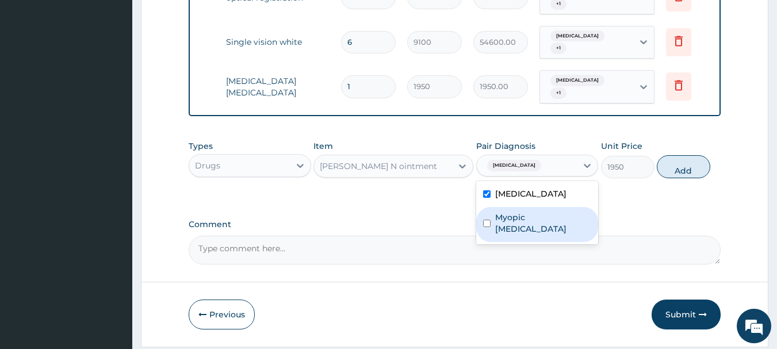
click at [535, 236] on div "Myopic astigmatism" at bounding box center [537, 224] width 122 height 35
checkbox input "true"
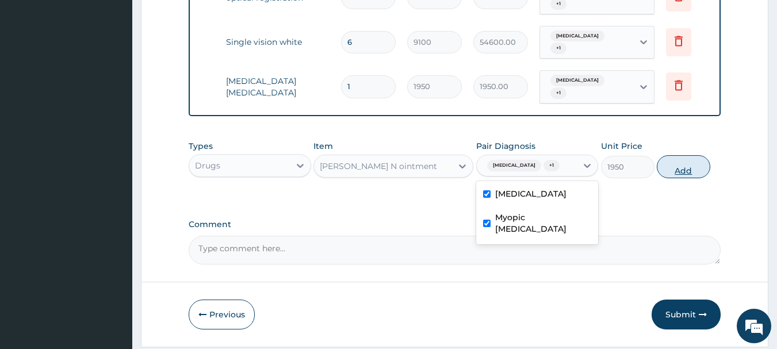
click at [685, 178] on button "Add" at bounding box center [682, 166] width 53 height 23
type input "0"
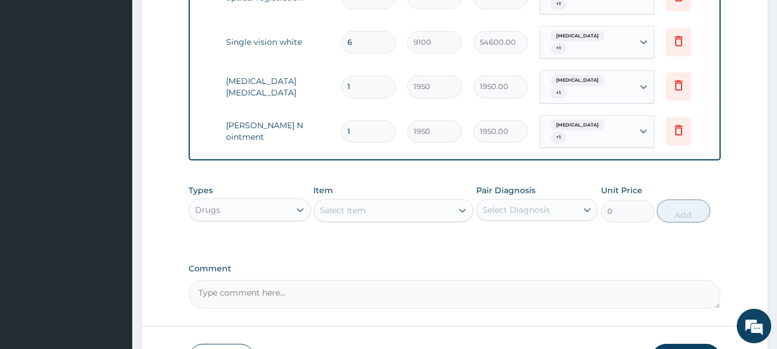
scroll to position [795, 0]
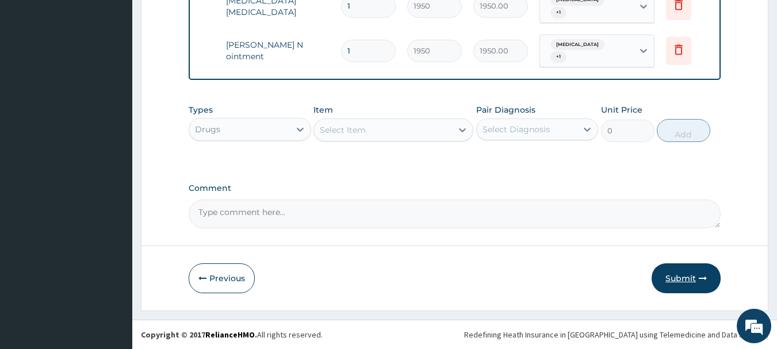
click at [692, 270] on button "Submit" at bounding box center [685, 278] width 69 height 30
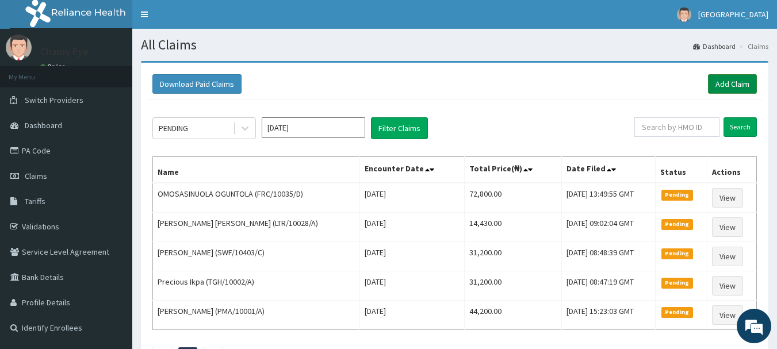
click at [723, 84] on link "Add Claim" at bounding box center [732, 84] width 49 height 20
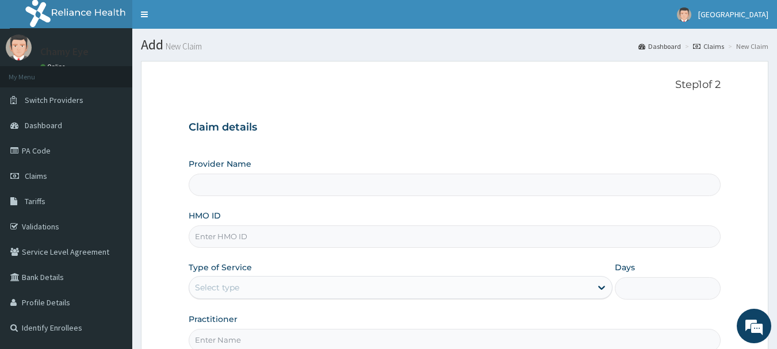
type input "Chamy Eye Clinic & Optical services"
click at [368, 230] on input "HMO ID" at bounding box center [455, 236] width 532 height 22
paste input "RBM/10008/A"
type input "RBM/10008/A"
click at [370, 287] on div "Select type" at bounding box center [390, 287] width 402 height 18
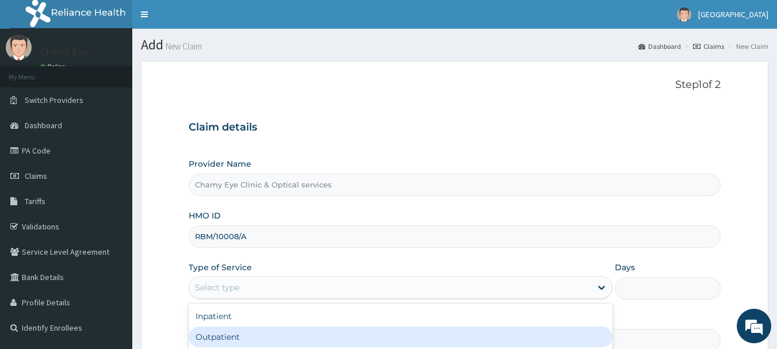
click at [364, 335] on div "Outpatient" at bounding box center [401, 336] width 424 height 21
type input "1"
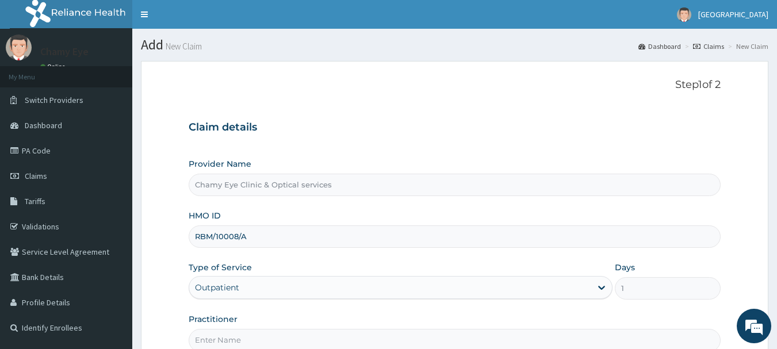
scroll to position [124, 0]
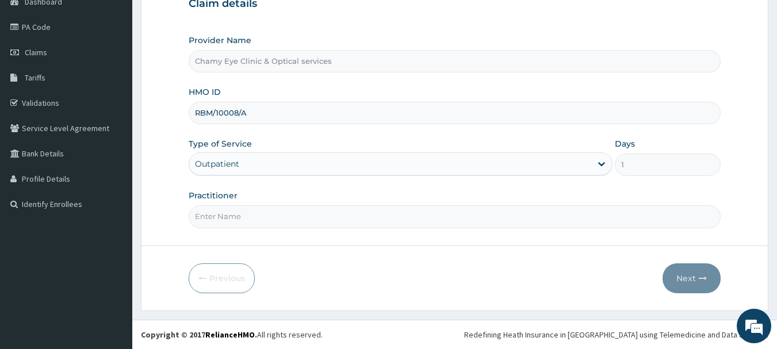
click at [597, 220] on input "Practitioner" at bounding box center [455, 216] width 532 height 22
type input "DR CHIMA"
click at [682, 283] on button "Next" at bounding box center [691, 278] width 58 height 30
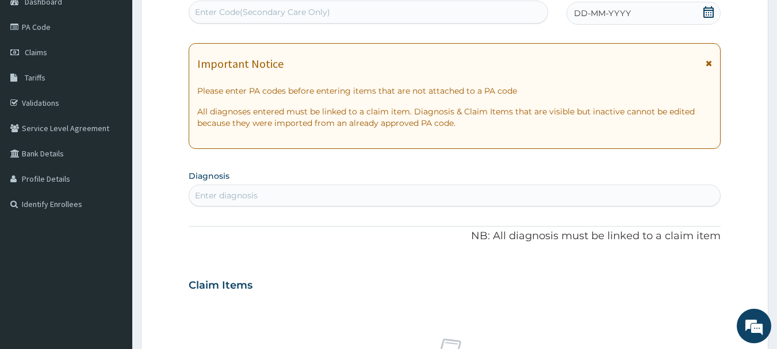
click at [308, 13] on div "Enter Code(Secondary Care Only)" at bounding box center [262, 11] width 135 height 11
paste input "PA/29461C"
type input "PA/29461C"
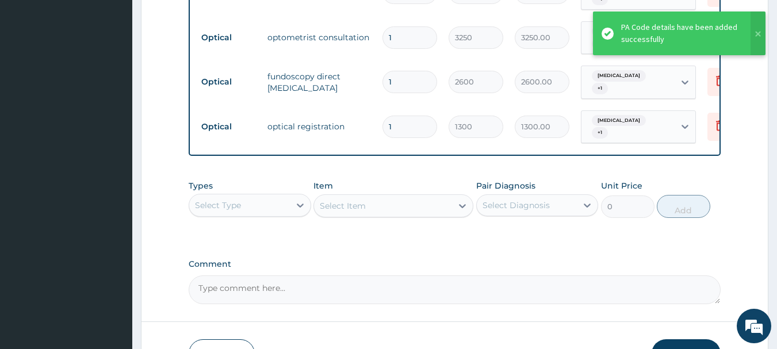
scroll to position [705, 0]
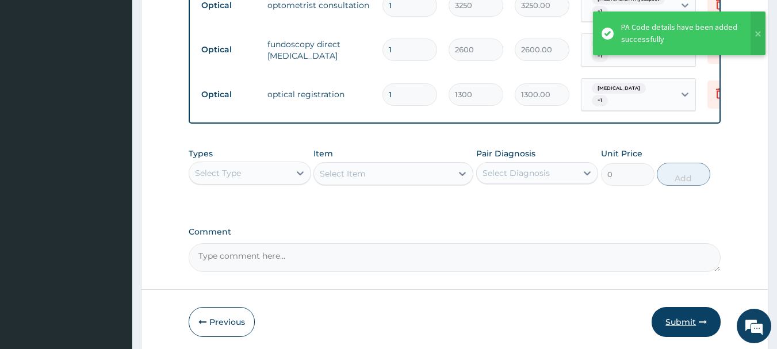
click at [691, 307] on button "Submit" at bounding box center [685, 322] width 69 height 30
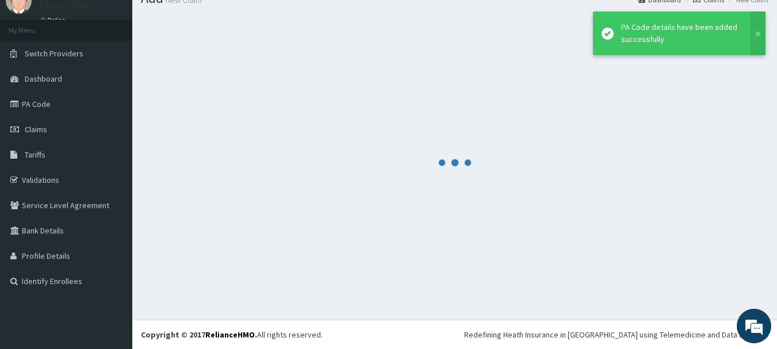
scroll to position [47, 0]
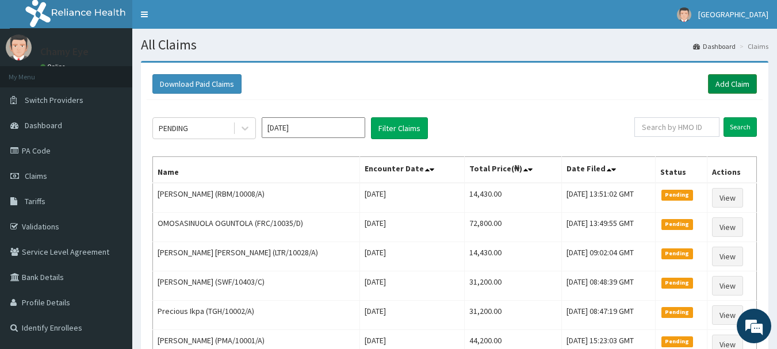
click at [724, 84] on link "Add Claim" at bounding box center [732, 84] width 49 height 20
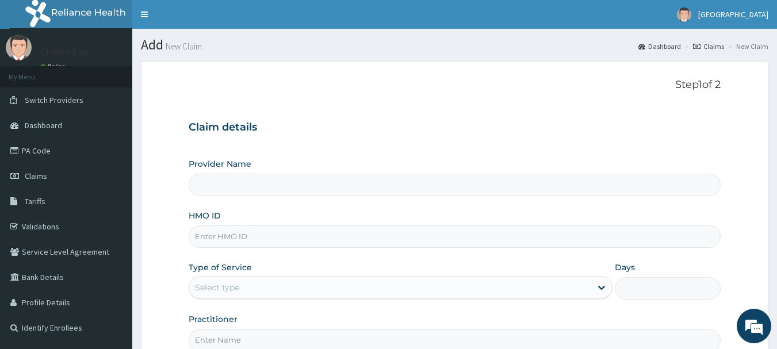
type input "Chamy Eye Clinic & Optical services"
click at [93, 179] on link "Claims" at bounding box center [66, 175] width 132 height 25
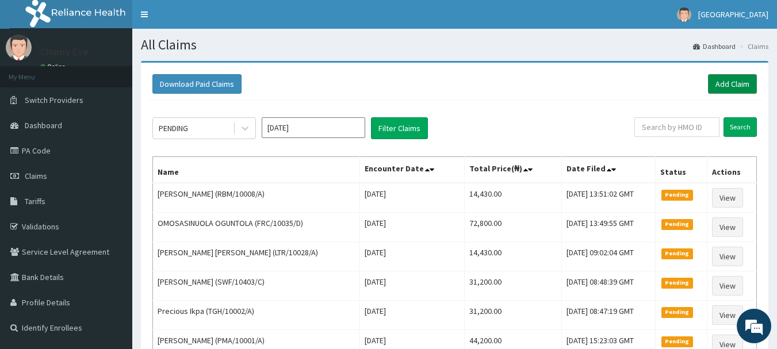
click at [733, 83] on link "Add Claim" at bounding box center [732, 84] width 49 height 20
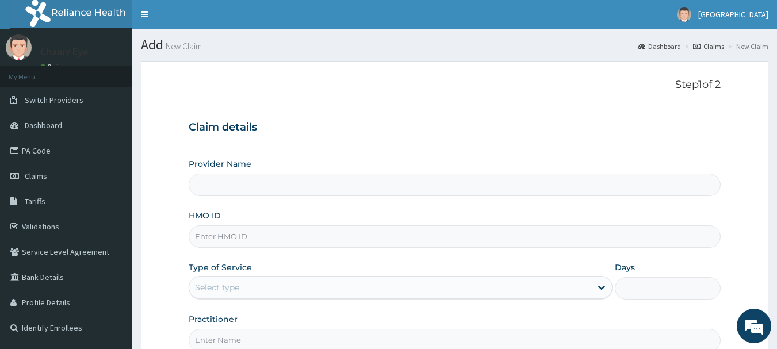
type input "Chamy Eye Clinic & Optical services"
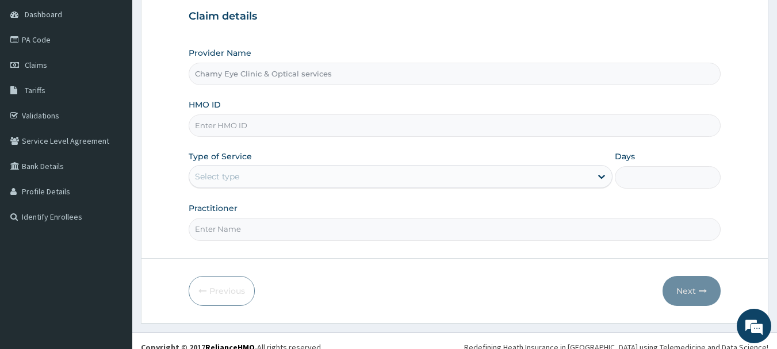
click at [531, 126] on input "HMO ID" at bounding box center [455, 125] width 532 height 22
paste input "FRC/10035/C"
type input "FRC/10035/C"
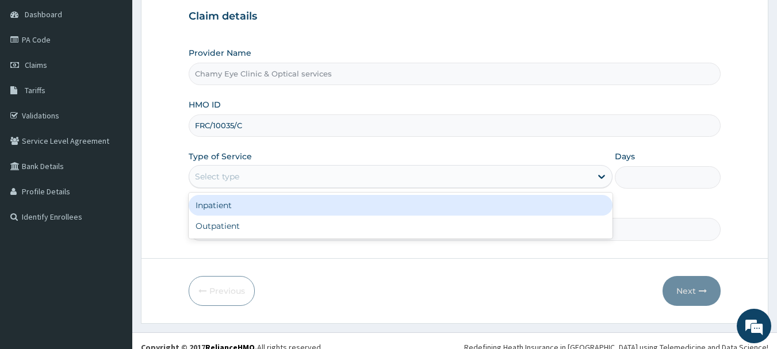
click at [517, 171] on div "Select type" at bounding box center [390, 176] width 402 height 18
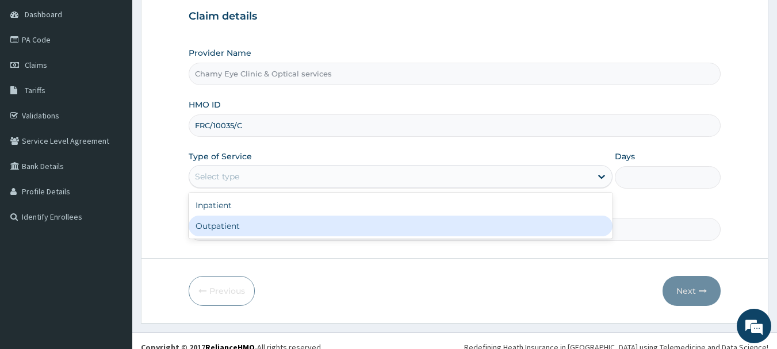
scroll to position [0, 0]
click at [502, 237] on div "Inpatient Outpatient" at bounding box center [401, 216] width 424 height 46
click at [498, 235] on div "Outpatient" at bounding box center [401, 226] width 424 height 21
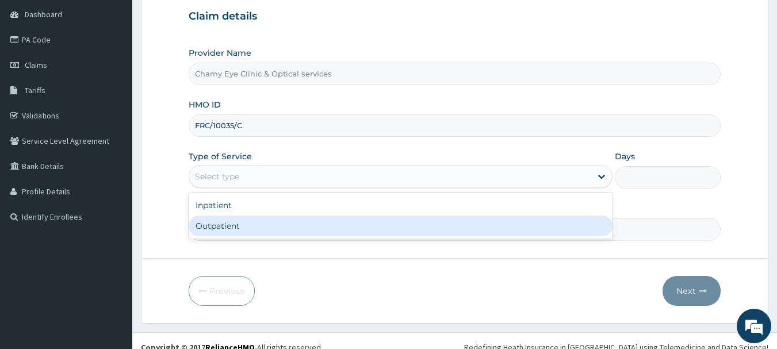
type input "1"
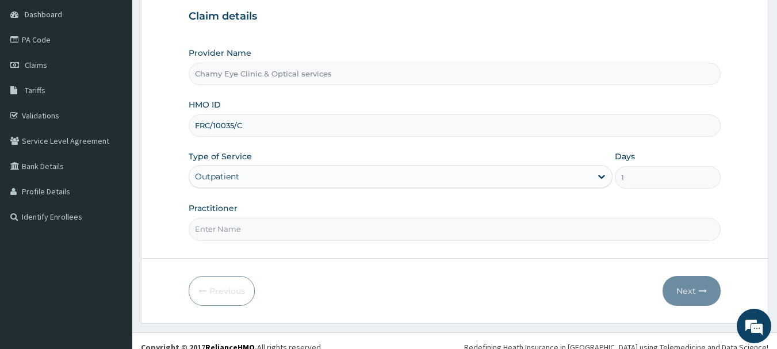
click at [483, 236] on input "Practitioner" at bounding box center [455, 229] width 532 height 22
type input "[PERSON_NAME]"
click at [694, 292] on button "Next" at bounding box center [691, 291] width 58 height 30
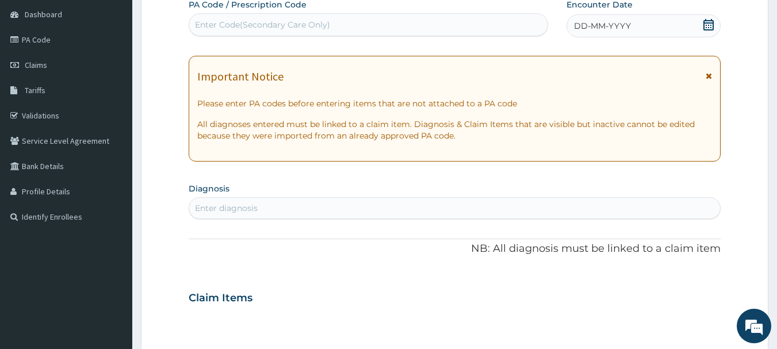
click at [259, 23] on div "Enter Code(Secondary Care Only)" at bounding box center [262, 24] width 135 height 11
paste input "PA/349473"
type input "PA/349473"
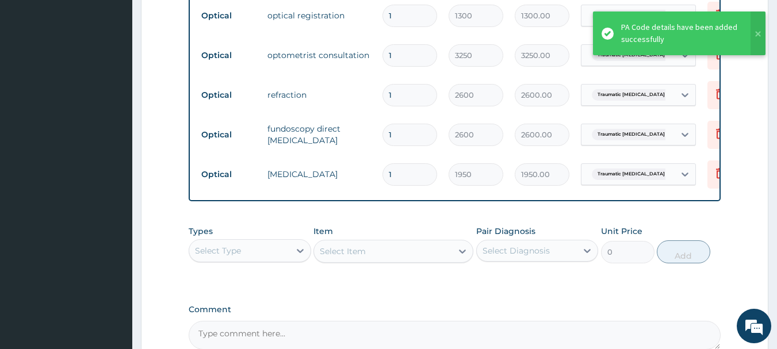
scroll to position [712, 0]
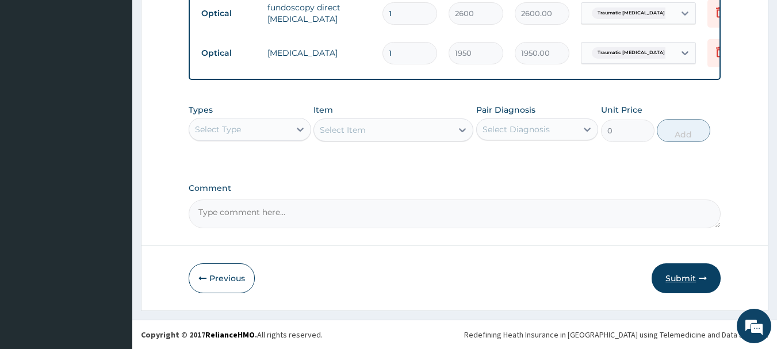
click at [692, 269] on button "Submit" at bounding box center [685, 278] width 69 height 30
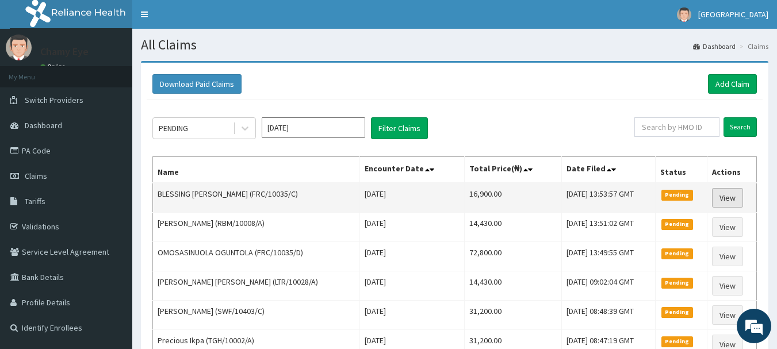
click at [731, 194] on link "View" at bounding box center [727, 198] width 31 height 20
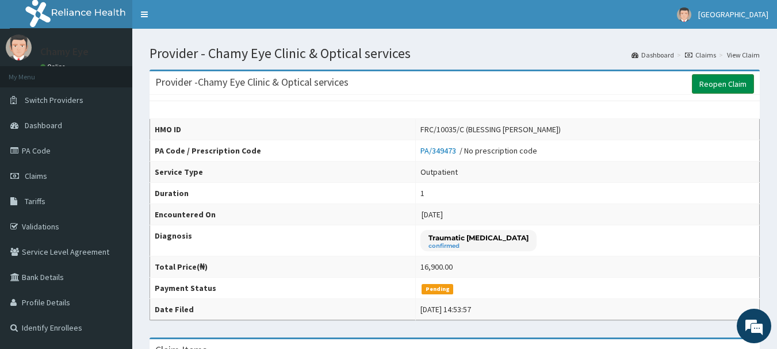
click at [728, 80] on link "Reopen Claim" at bounding box center [722, 84] width 62 height 20
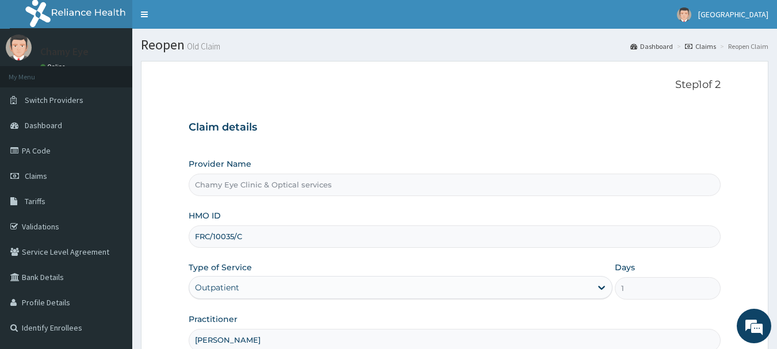
scroll to position [124, 0]
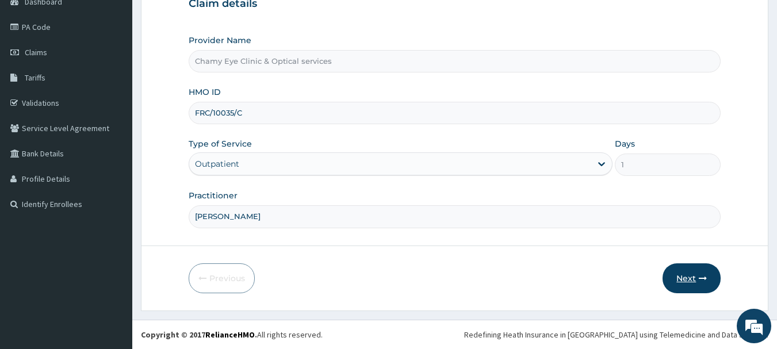
click at [697, 279] on button "Next" at bounding box center [691, 278] width 58 height 30
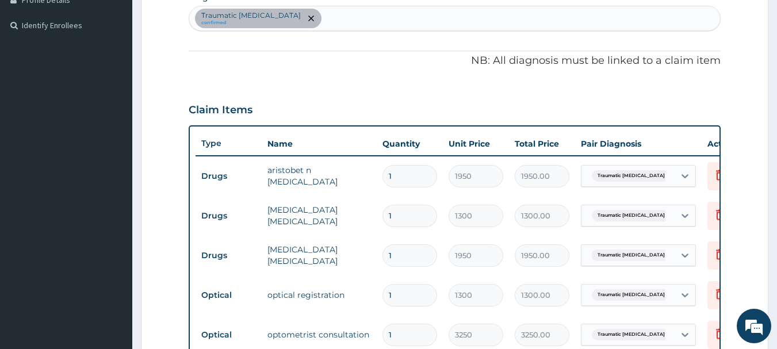
scroll to position [648, 0]
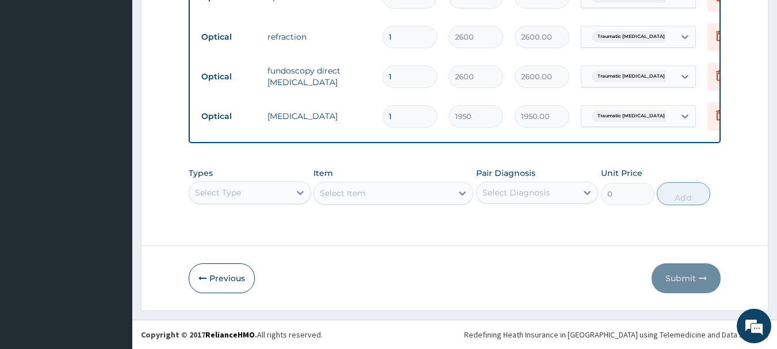
click at [521, 179] on div "Pair Diagnosis Select Diagnosis" at bounding box center [537, 186] width 122 height 38
click at [435, 186] on div "Select Item" at bounding box center [393, 193] width 160 height 23
click at [240, 271] on button "Previous" at bounding box center [222, 278] width 66 height 30
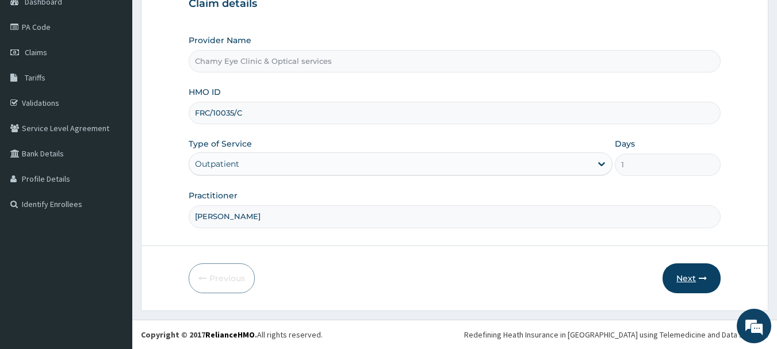
click at [693, 278] on button "Next" at bounding box center [691, 278] width 58 height 30
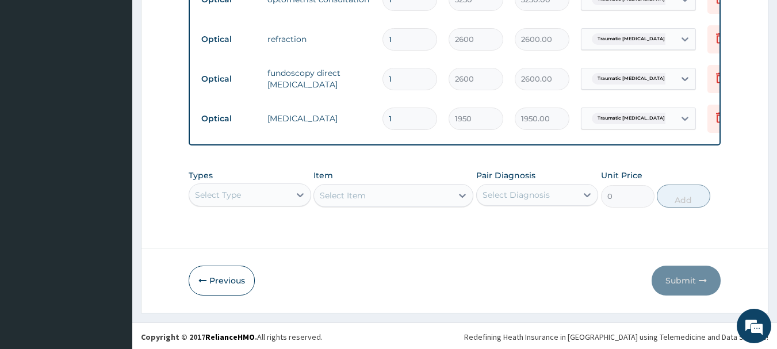
scroll to position [648, 0]
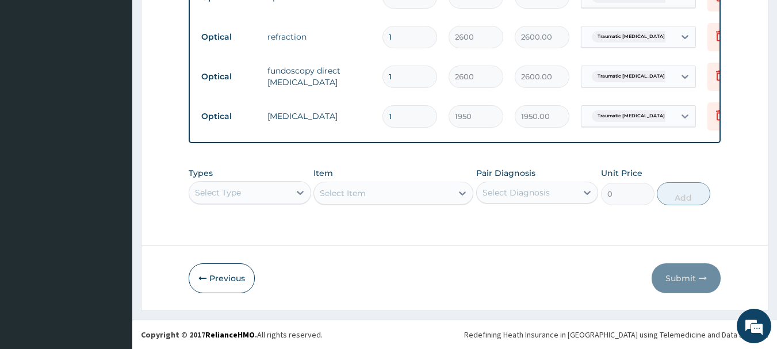
click at [276, 189] on div "Select Type" at bounding box center [250, 192] width 122 height 23
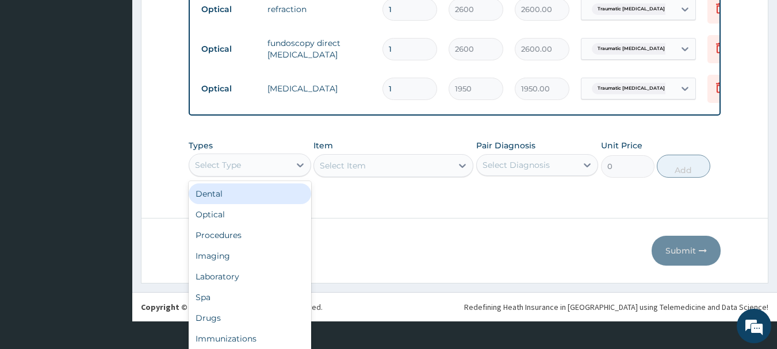
scroll to position [32, 0]
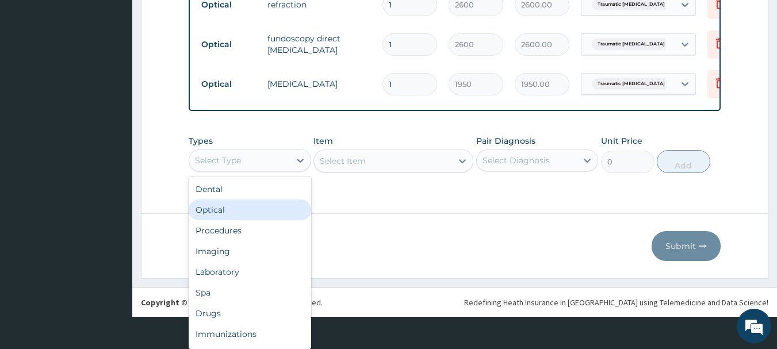
click at [267, 216] on div "Optical" at bounding box center [250, 209] width 122 height 21
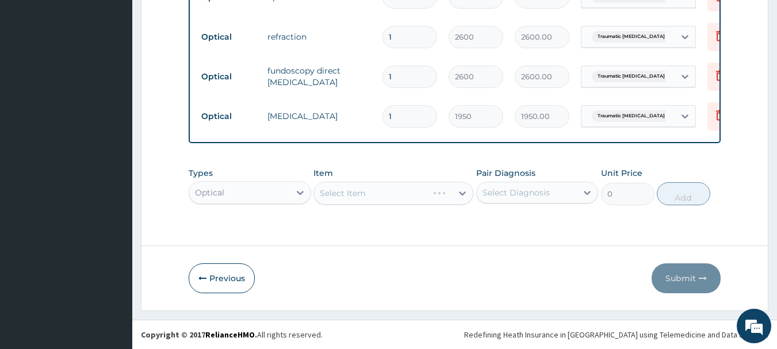
scroll to position [0, 0]
click at [528, 182] on div "Select Diagnosis" at bounding box center [537, 193] width 122 height 22
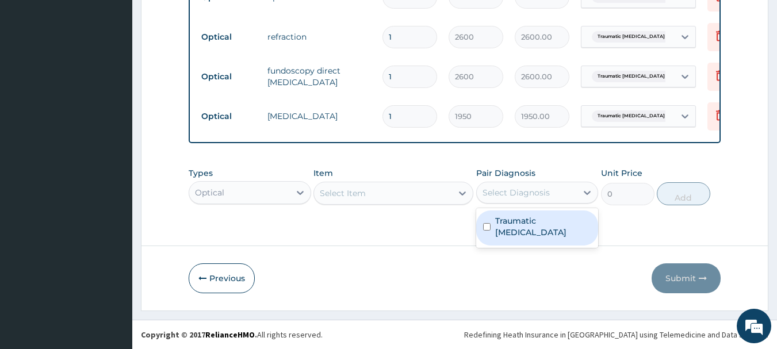
click at [522, 217] on label "Traumatic iritis" at bounding box center [543, 226] width 97 height 23
checkbox input "true"
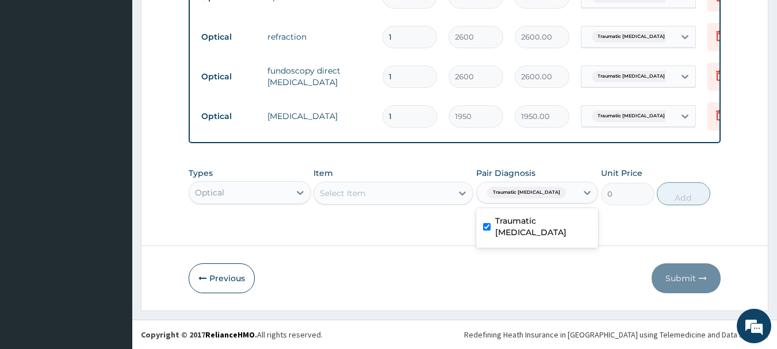
click at [436, 192] on div "Select Item" at bounding box center [383, 193] width 138 height 18
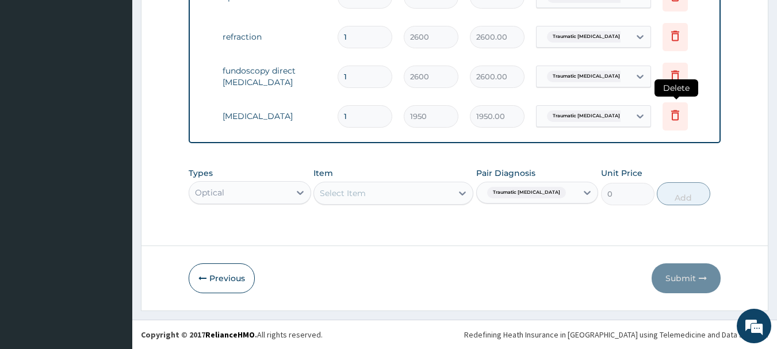
scroll to position [0, 45]
click at [682, 109] on icon at bounding box center [674, 116] width 25 height 28
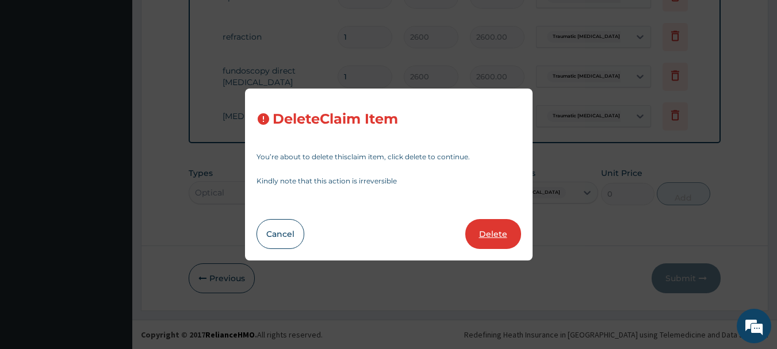
click at [498, 233] on button "Delete" at bounding box center [493, 234] width 56 height 30
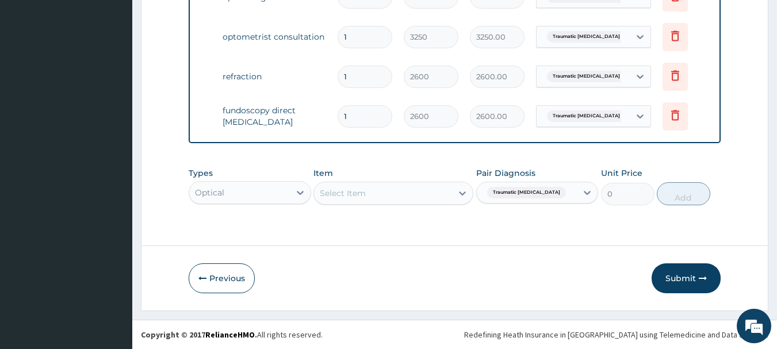
scroll to position [609, 0]
click at [456, 189] on div at bounding box center [462, 193] width 21 height 21
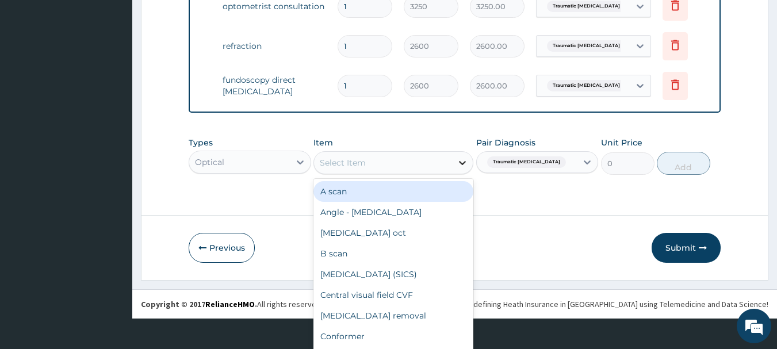
scroll to position [33, 0]
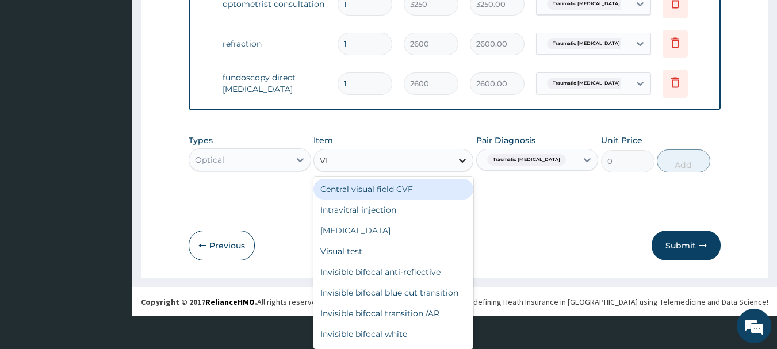
type input "VIS"
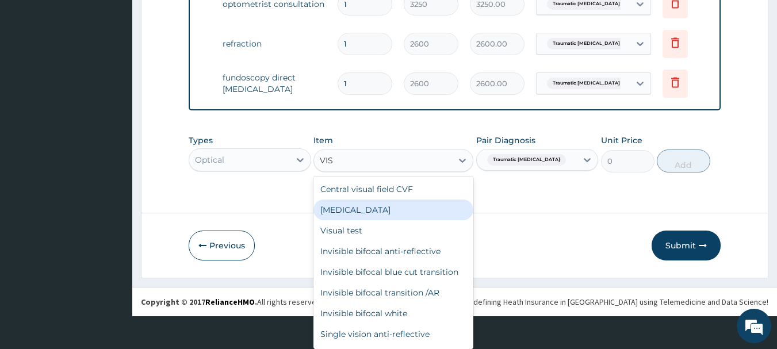
click at [416, 207] on div "[MEDICAL_DATA]" at bounding box center [393, 209] width 160 height 21
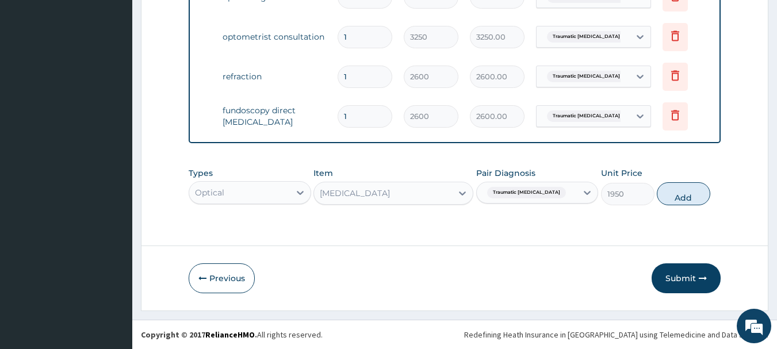
scroll to position [0, 0]
click at [678, 205] on button "Add" at bounding box center [682, 193] width 53 height 23
type input "0"
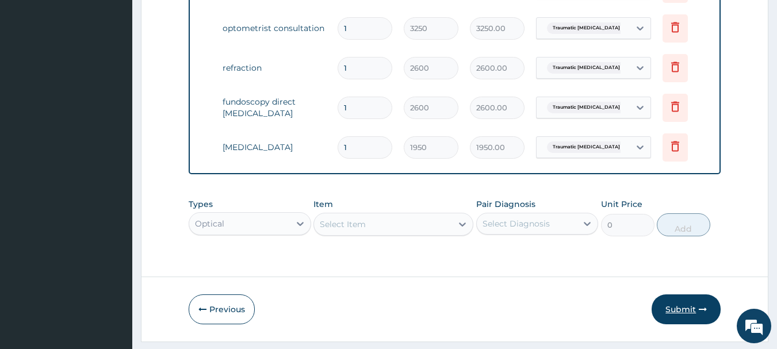
click at [690, 324] on button "Submit" at bounding box center [685, 309] width 69 height 30
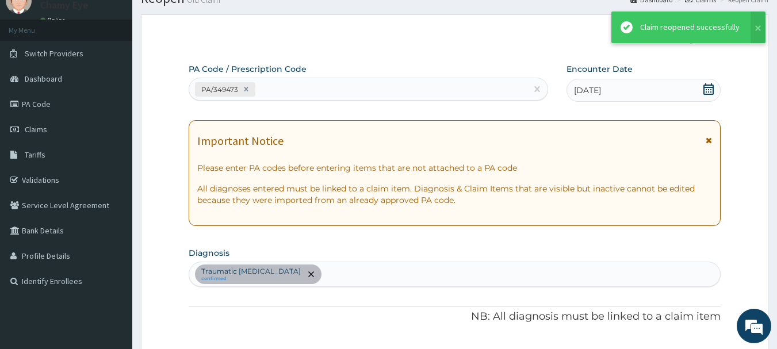
scroll to position [609, 0]
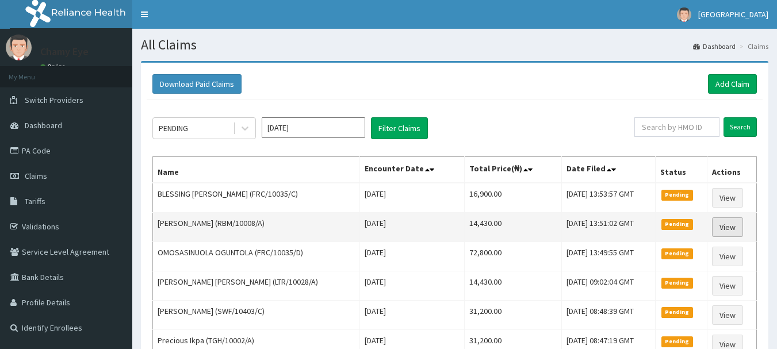
click at [731, 225] on link "View" at bounding box center [727, 227] width 31 height 20
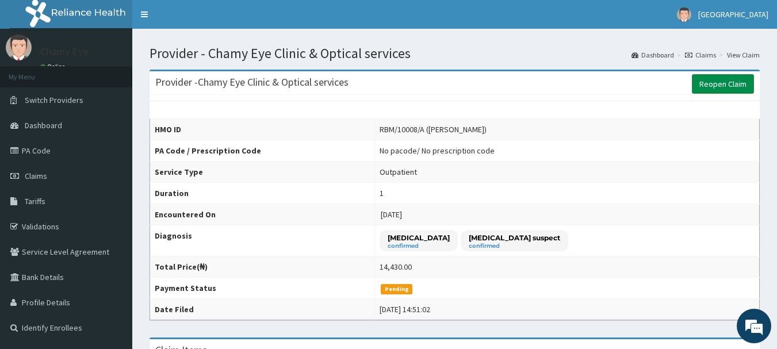
click at [728, 83] on link "Reopen Claim" at bounding box center [722, 84] width 62 height 20
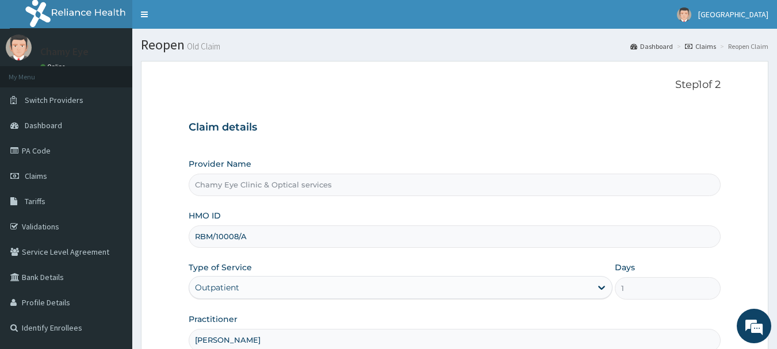
scroll to position [124, 0]
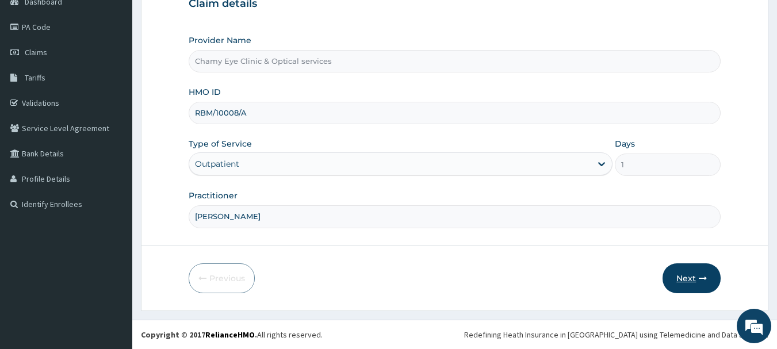
click at [705, 271] on button "Next" at bounding box center [691, 278] width 58 height 30
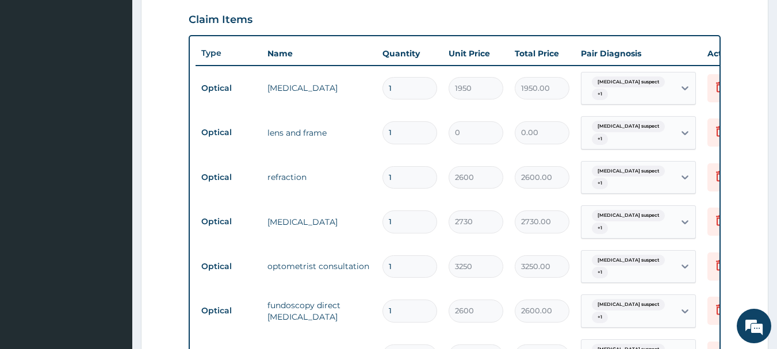
scroll to position [391, 0]
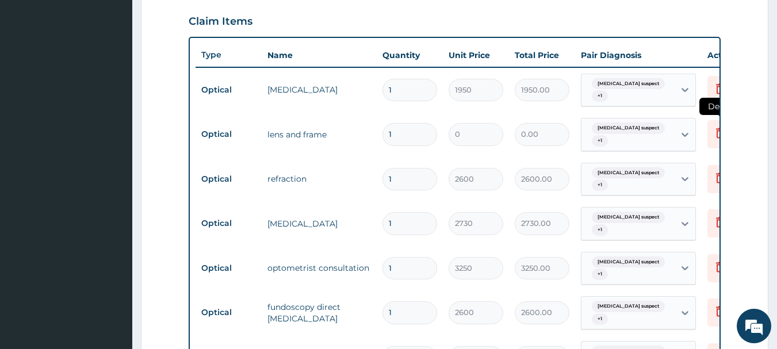
click at [714, 140] on icon at bounding box center [719, 134] width 25 height 28
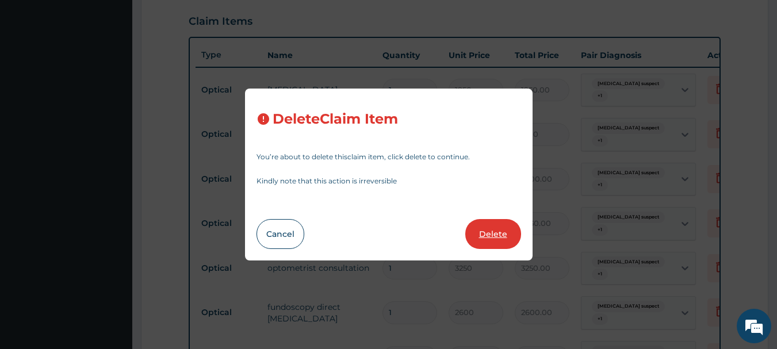
click at [497, 229] on button "Delete" at bounding box center [493, 234] width 56 height 30
type input "2600"
type input "2600.00"
type input "2730"
type input "2730.00"
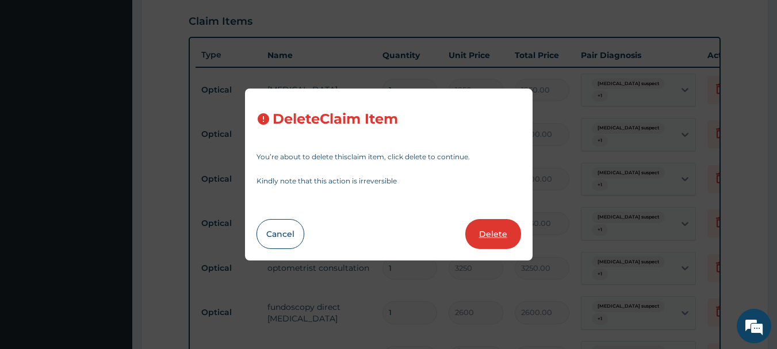
type input "3250"
type input "3250.00"
type input "2600"
type input "2600.00"
type input "1300"
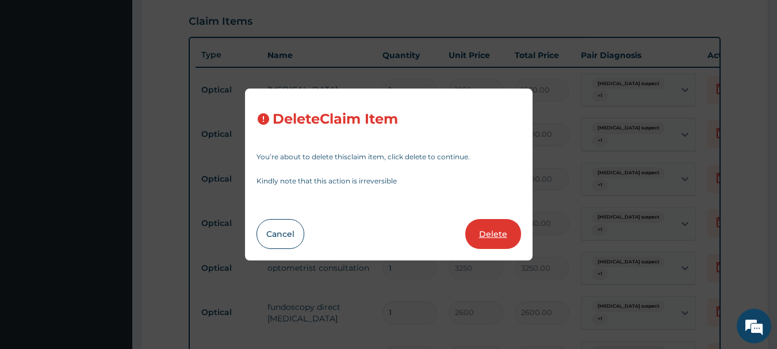
type input "1300.00"
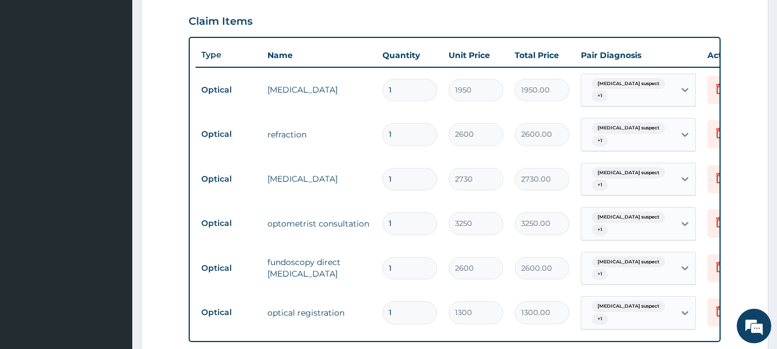
scroll to position [598, 0]
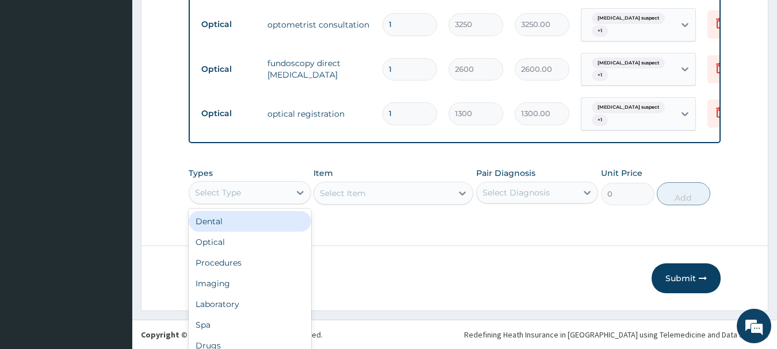
click at [282, 191] on div "option Dental focused, 1 of 10. 10 results available. Use Up and Down to choose…" at bounding box center [250, 192] width 122 height 23
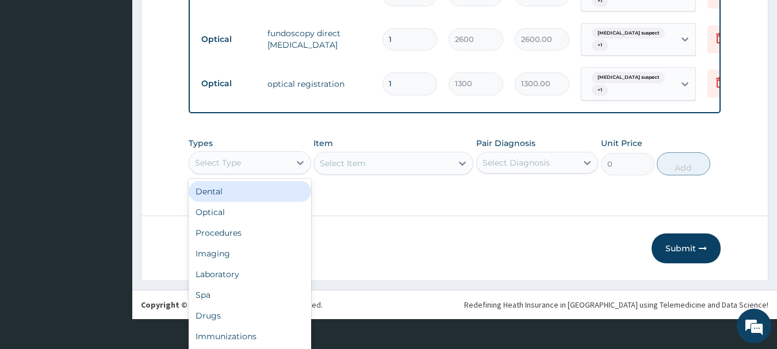
scroll to position [32, 0]
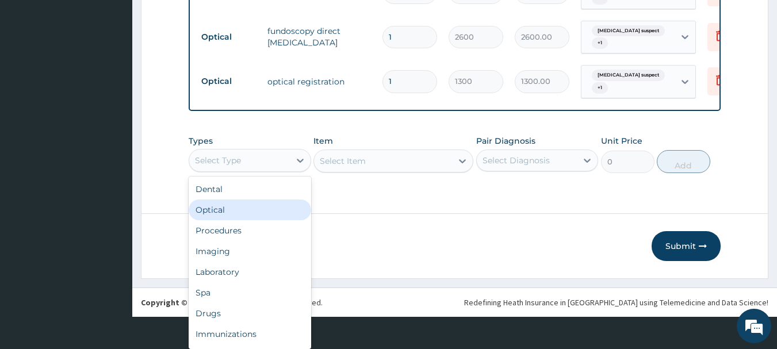
click at [251, 214] on div "Optical" at bounding box center [250, 209] width 122 height 21
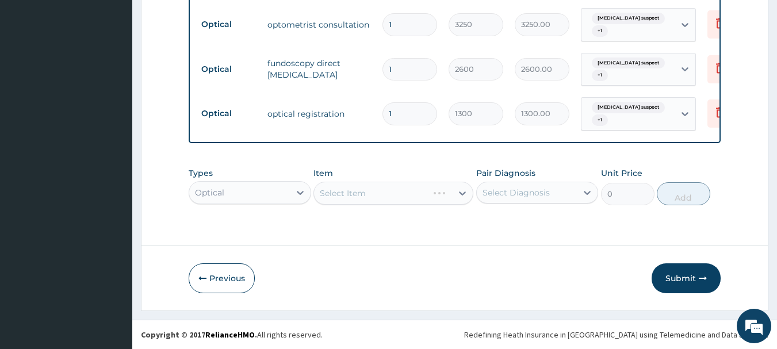
click at [497, 202] on div "Select Diagnosis" at bounding box center [537, 193] width 122 height 22
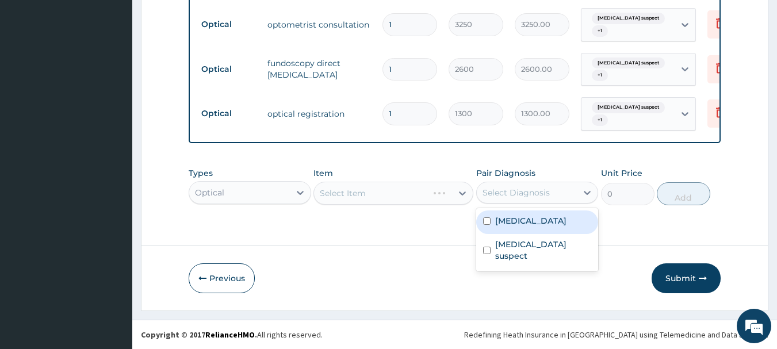
click at [504, 222] on label "Presbyopia" at bounding box center [530, 220] width 71 height 11
checkbox input "true"
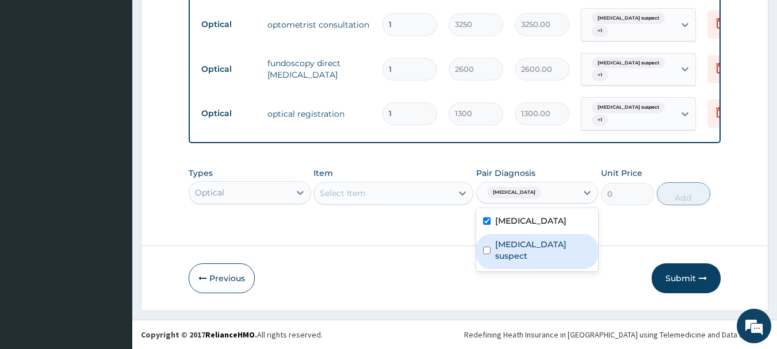
click at [519, 245] on label "Glaucoma suspect" at bounding box center [543, 250] width 97 height 23
checkbox input "true"
click at [459, 201] on div "Types Optical Item Select Item Pair Diagnosis option Glaucoma suspect, selected…" at bounding box center [455, 186] width 532 height 49
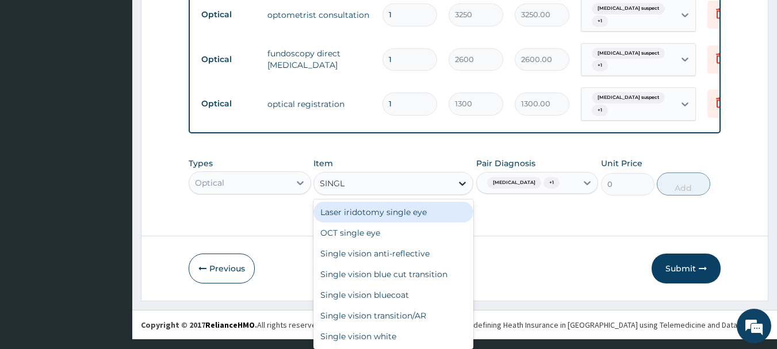
scroll to position [10, 0]
type input "SINGLE"
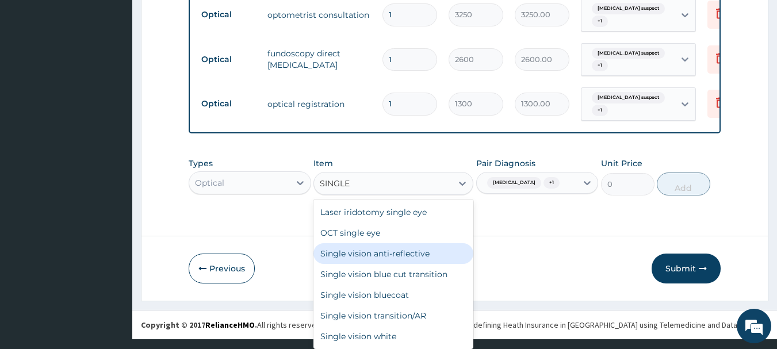
click at [417, 253] on div "Single vision anti-reflective" at bounding box center [393, 253] width 160 height 21
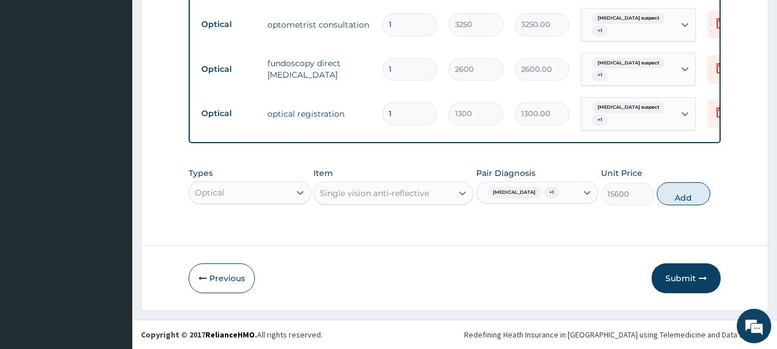
scroll to position [0, 0]
click at [688, 202] on button "Add" at bounding box center [682, 193] width 53 height 23
type input "0"
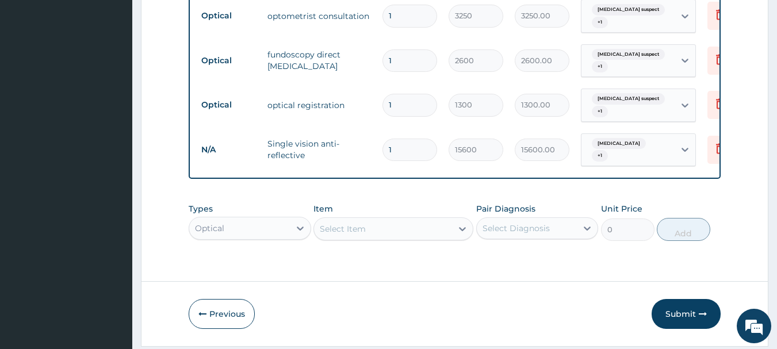
type input "0.00"
type input "2"
type input "31200.00"
type input "2"
click at [695, 312] on button "Submit" at bounding box center [685, 314] width 69 height 30
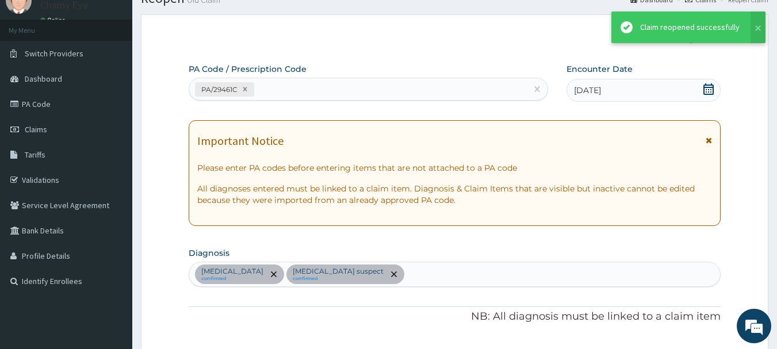
scroll to position [598, 0]
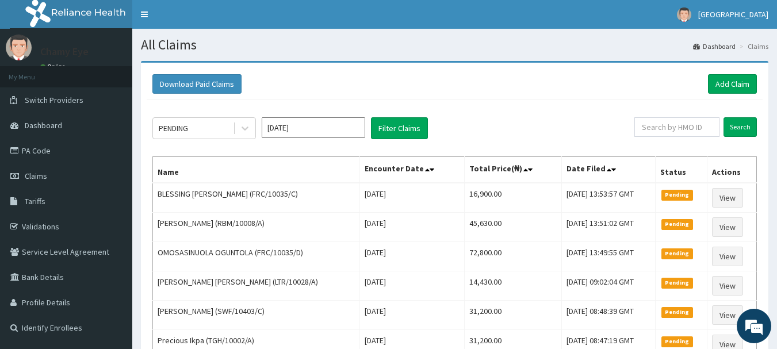
click at [607, 185] on td "[DATE] 13:53:57 GMT" at bounding box center [609, 198] width 94 height 30
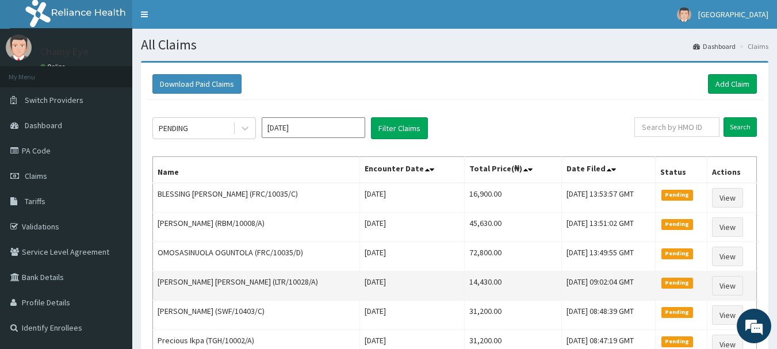
drag, startPoint x: 0, startPoint y: 0, endPoint x: 747, endPoint y: 285, distance: 799.2
click at [607, 185] on td "[DATE] 13:53:57 GMT" at bounding box center [609, 198] width 94 height 30
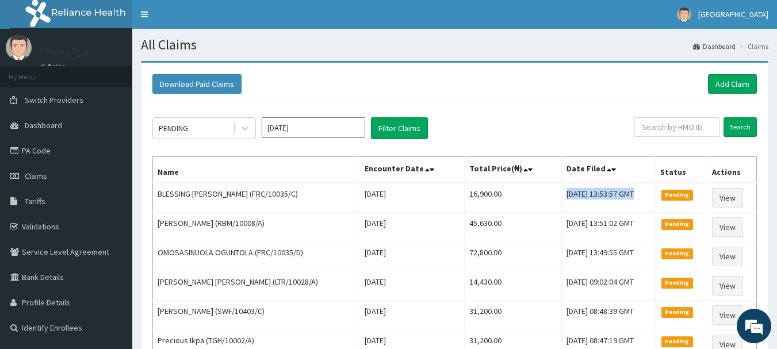
click at [466, 62] on div "Download Paid Claims Add Claim × Note you can only download claims within a max…" at bounding box center [454, 258] width 627 height 394
